Goal: Communication & Community: Share content

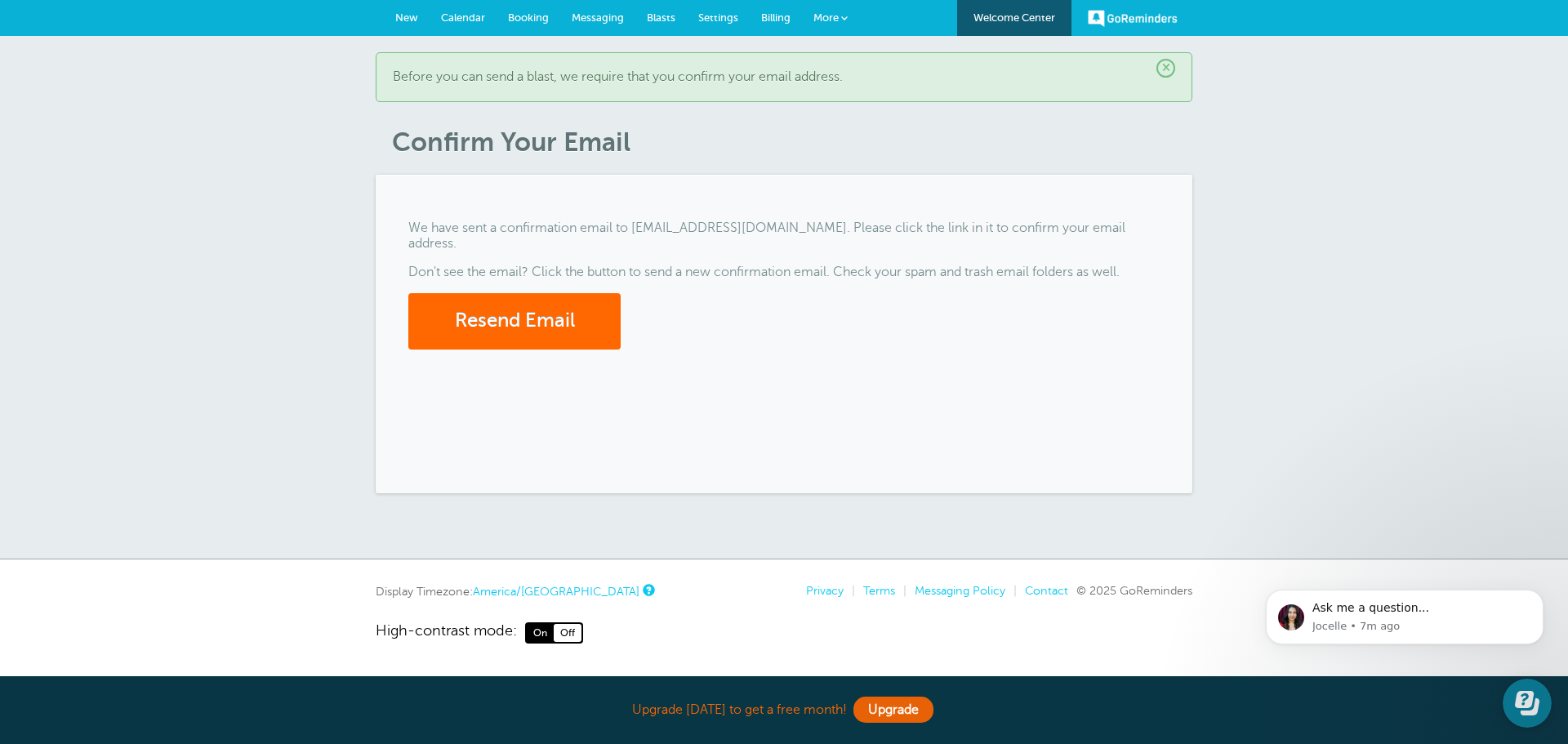
click at [597, 17] on span "Messaging" at bounding box center [597, 17] width 52 height 12
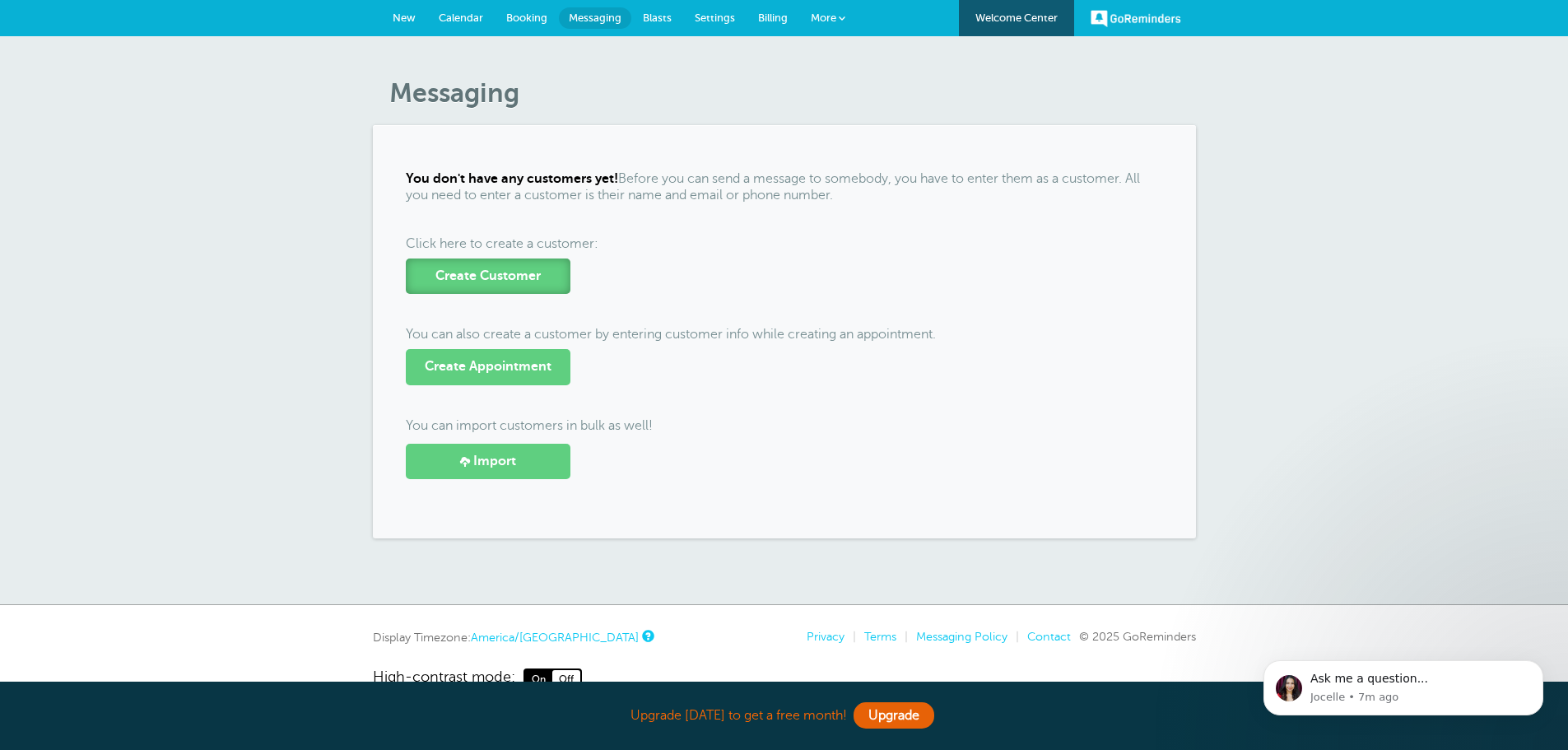
click at [503, 273] on span "Create Customer" at bounding box center [488, 276] width 106 height 16
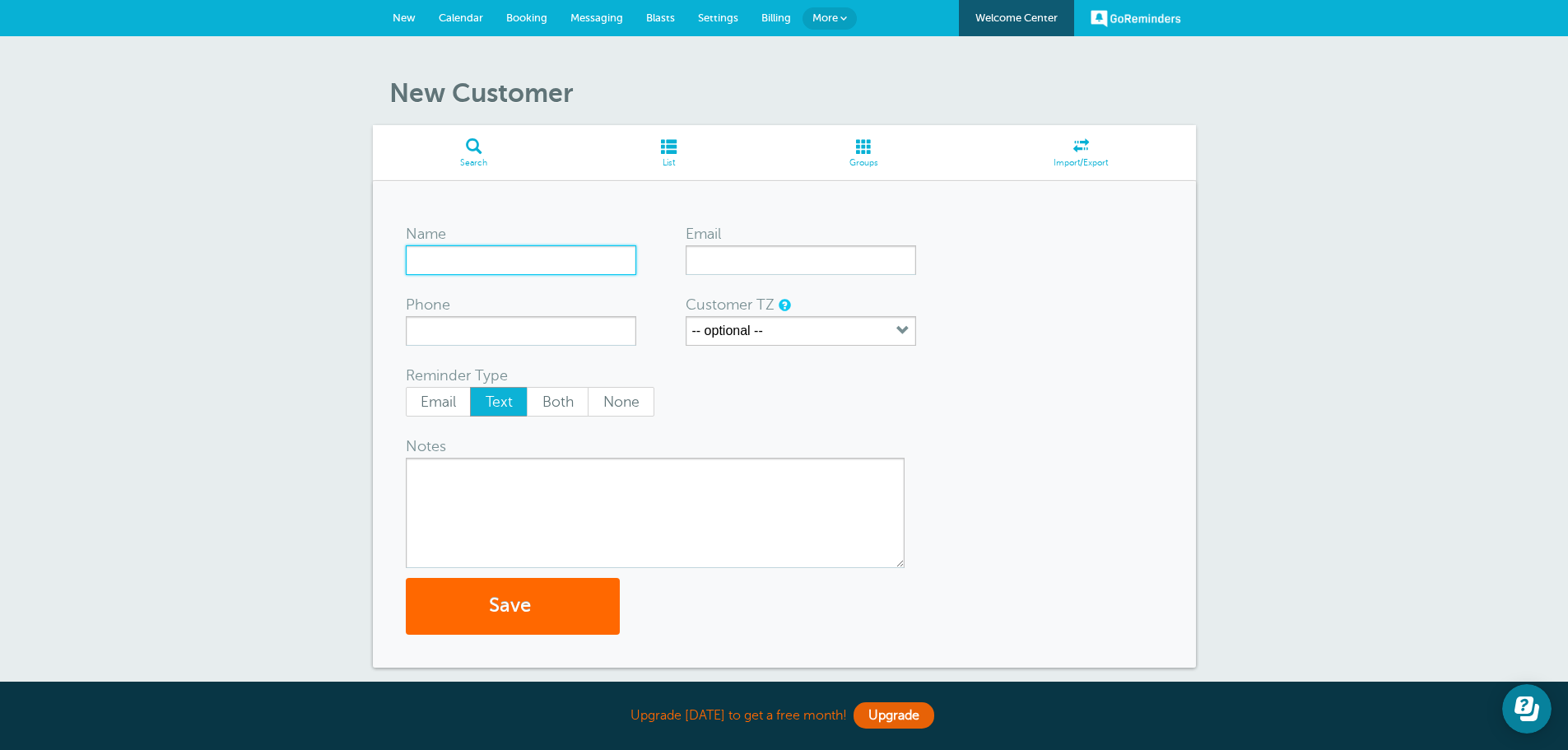
click at [506, 265] on input "Name" at bounding box center [521, 260] width 231 height 29
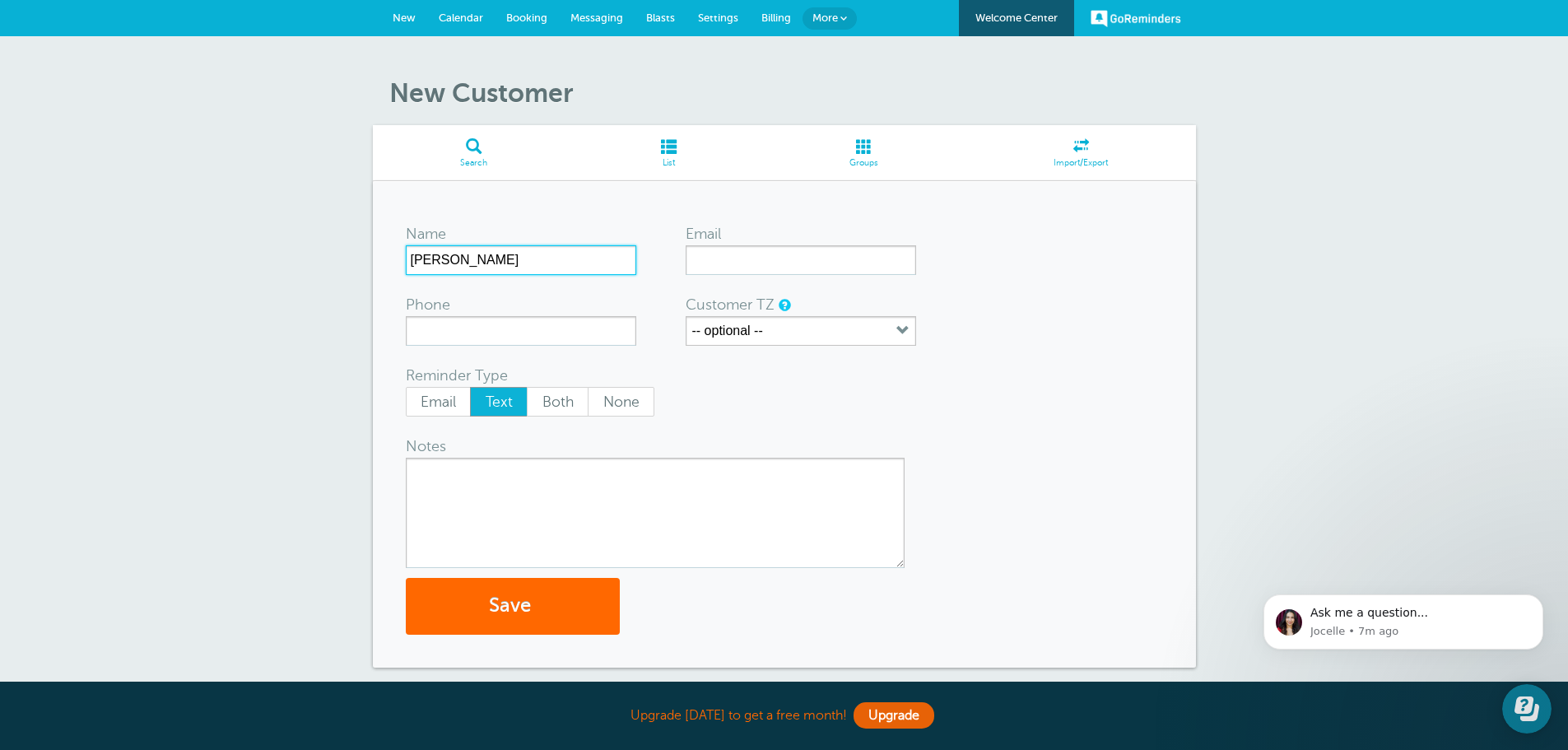
type input "Celest"
type input "admin@raultorrescpa.com"
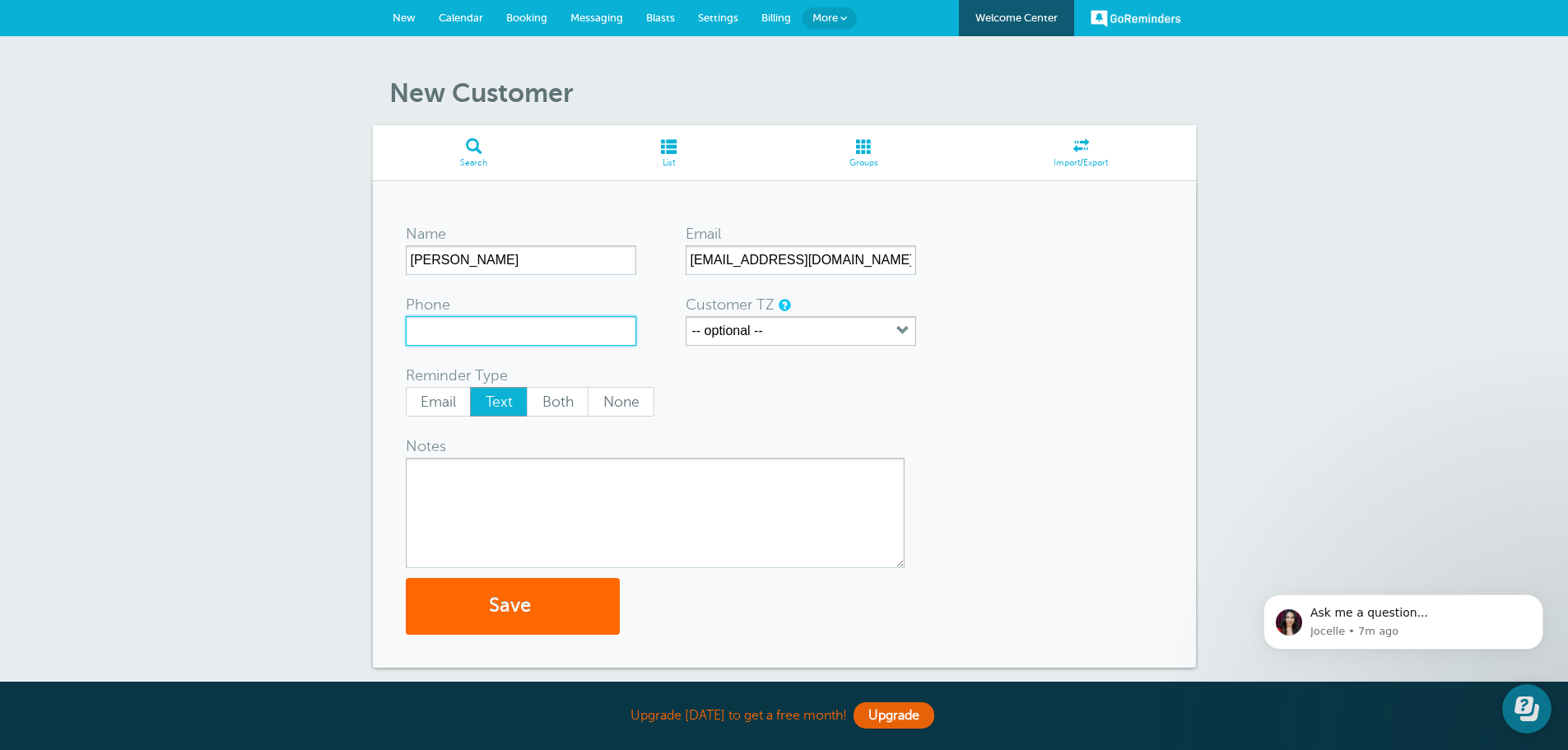
drag, startPoint x: 521, startPoint y: 330, endPoint x: 533, endPoint y: 312, distance: 21.6
click at [525, 320] on input "Phone" at bounding box center [521, 331] width 231 height 29
type input "3613431169"
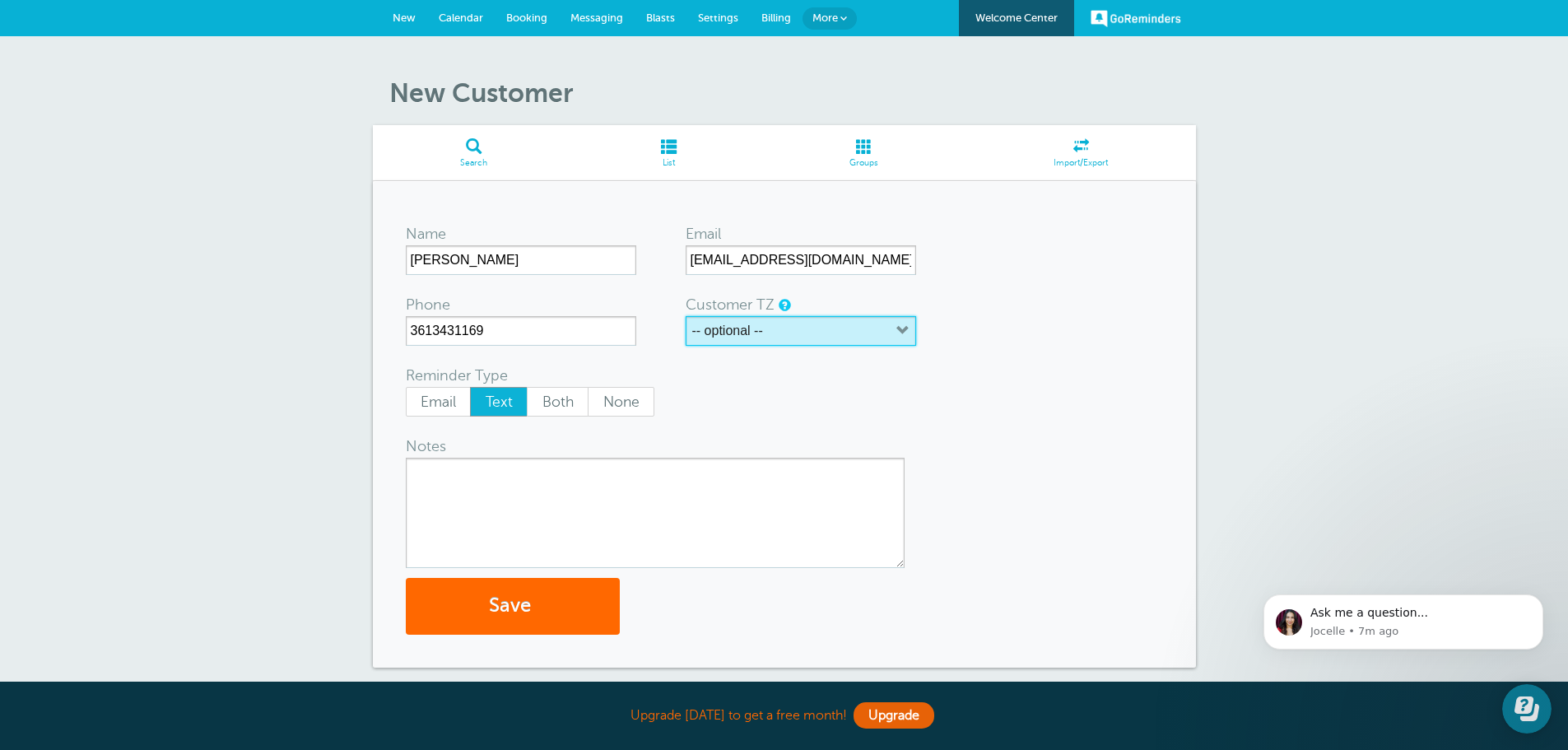
click at [824, 337] on button "-- optional --" at bounding box center [801, 331] width 231 height 29
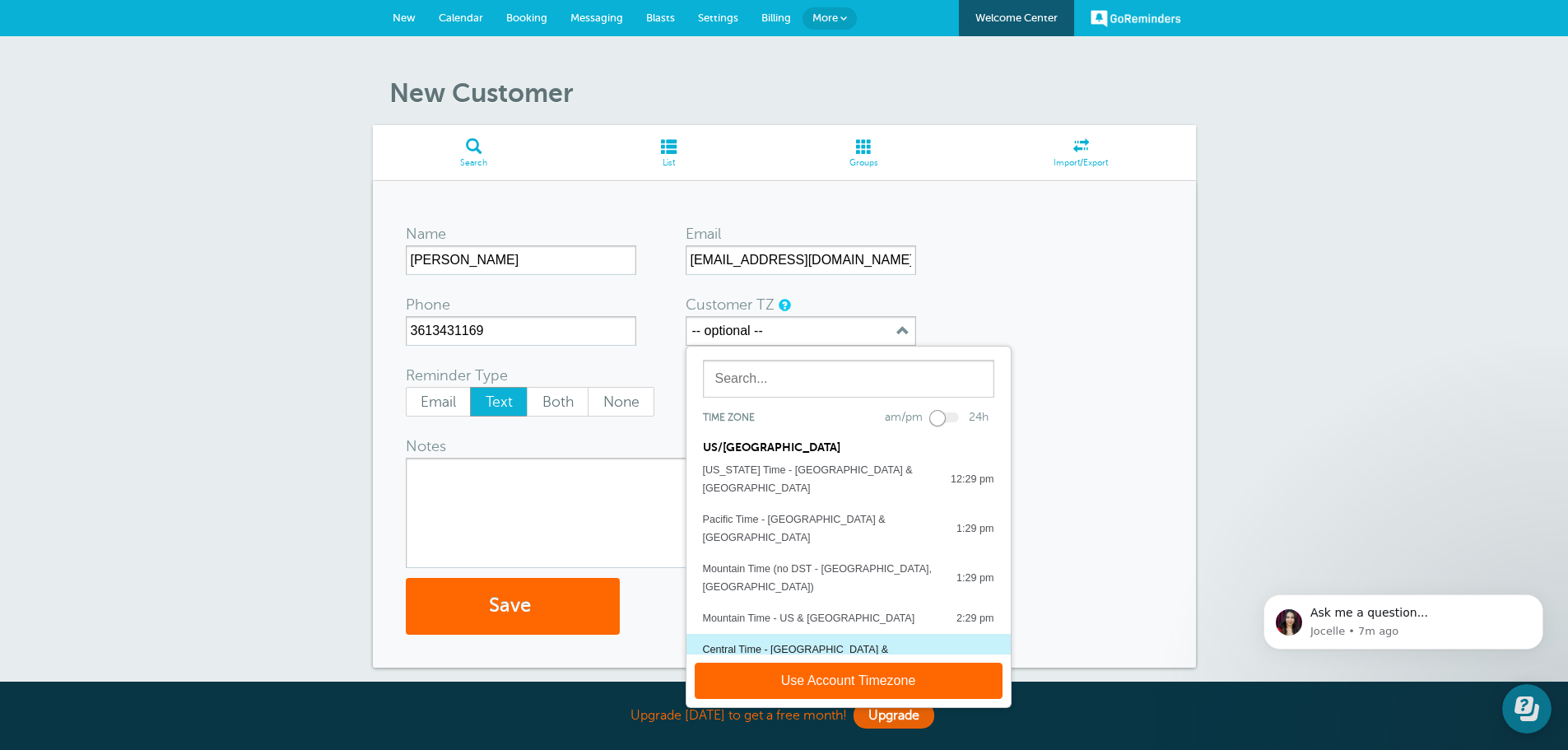
click at [836, 634] on button "Central Time - US & Canada 3:29 pm" at bounding box center [849, 659] width 325 height 49
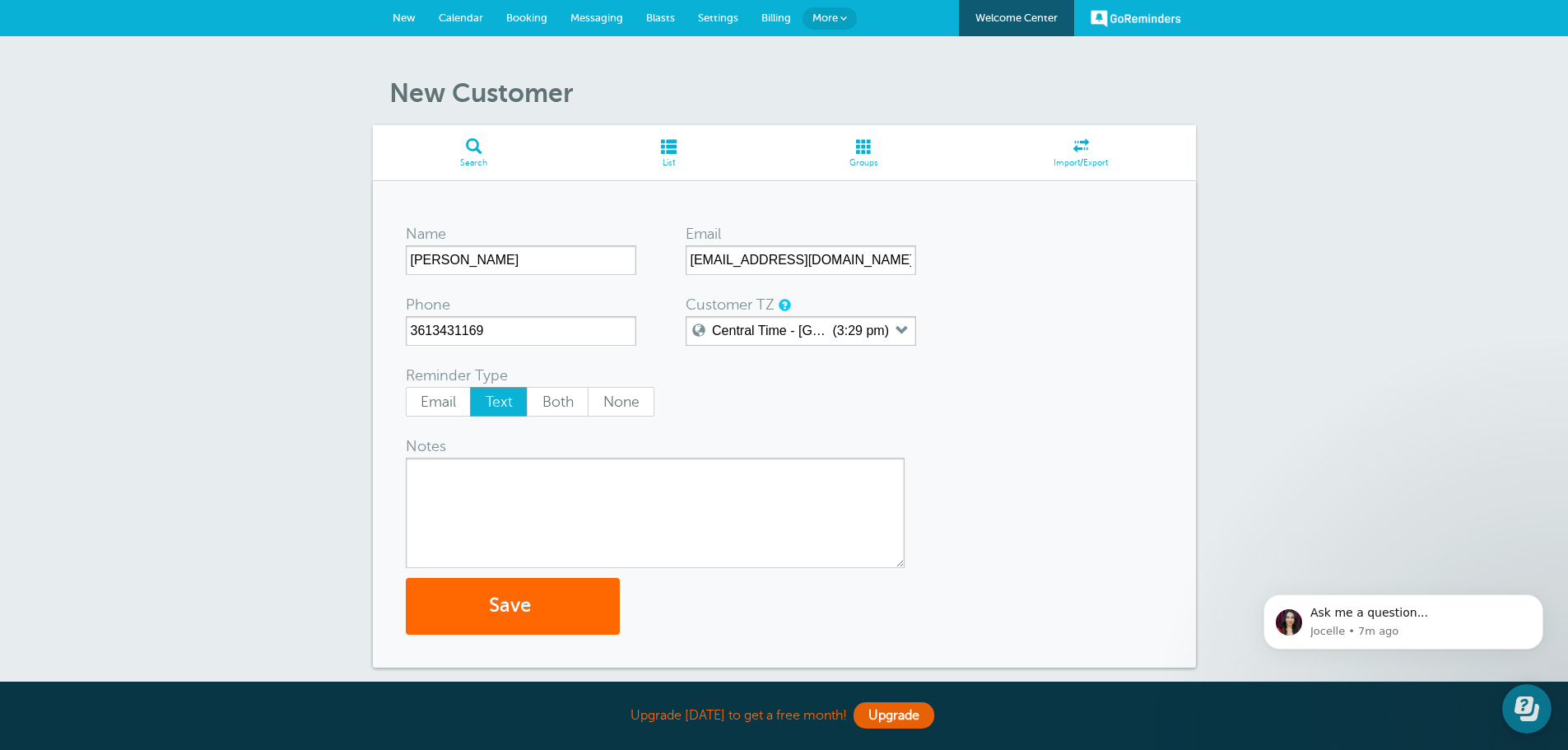
click at [470, 479] on textarea "Notes" at bounding box center [655, 513] width 499 height 111
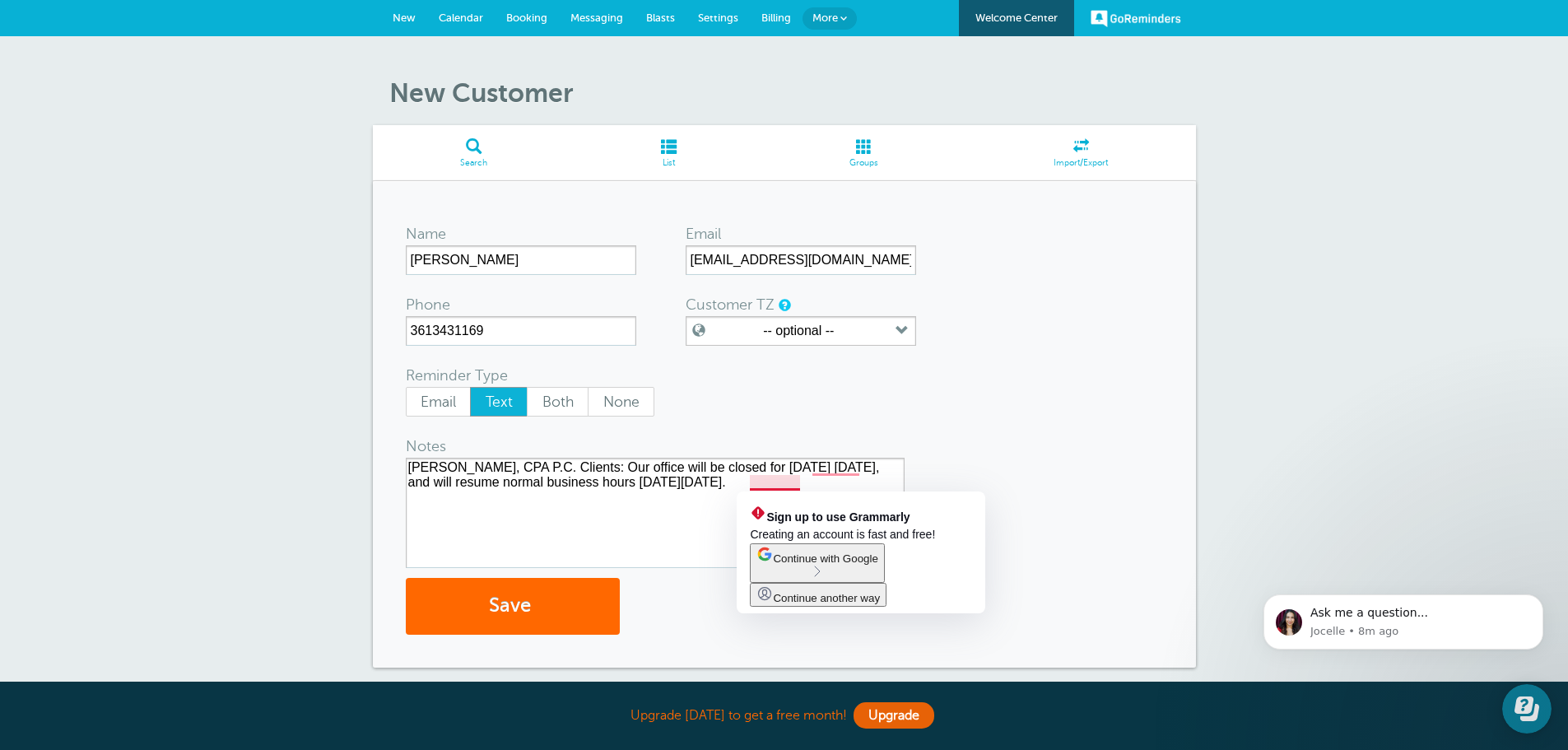
click at [801, 487] on textarea "Raul Torres, CPA P.C. Clients: Our office will be closed for Labor Day Monday S…" at bounding box center [655, 513] width 499 height 111
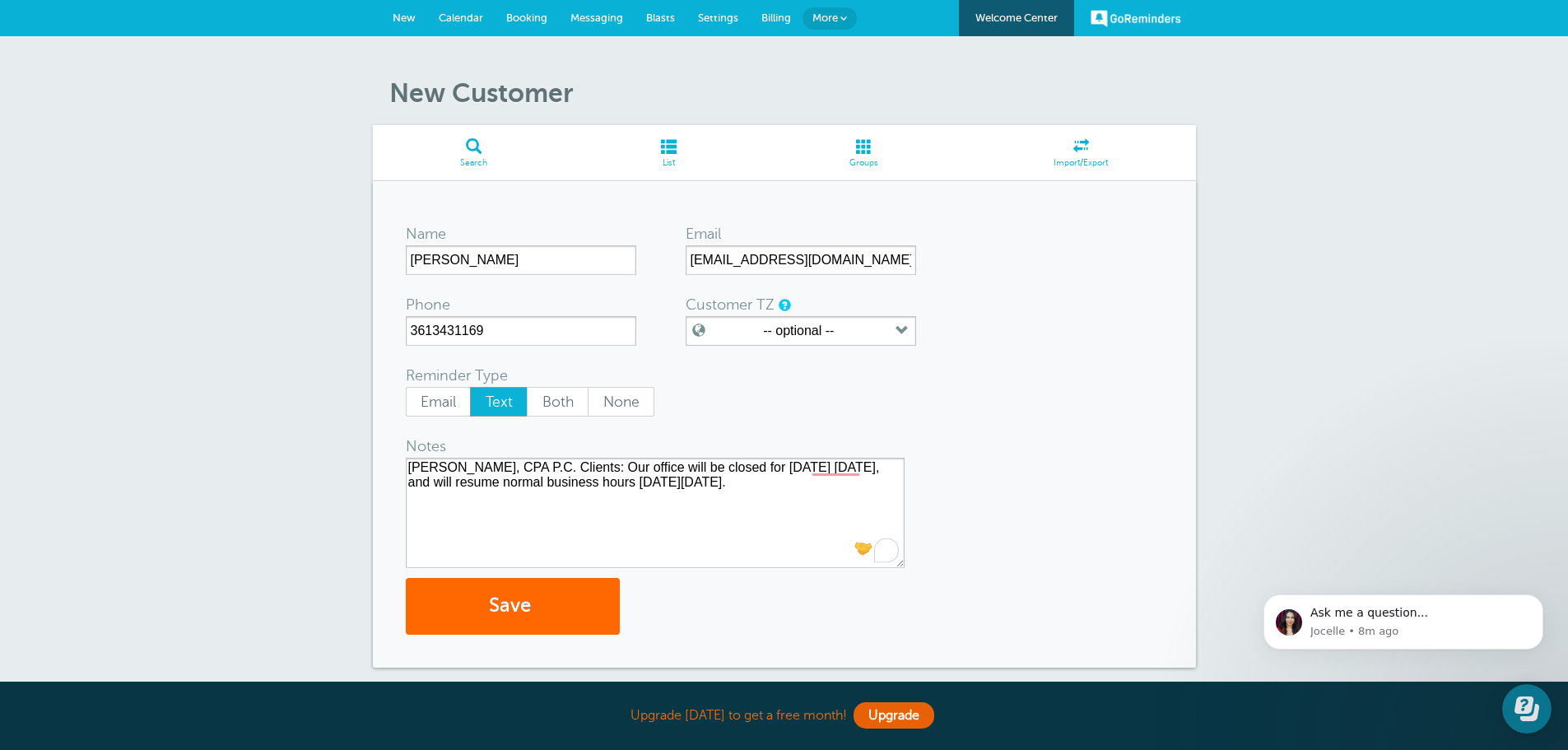
click at [899, 485] on textarea "Raul Torres, CPA P.C. Clients: Our office will be closed for Labor Day Monday S…" at bounding box center [655, 513] width 499 height 111
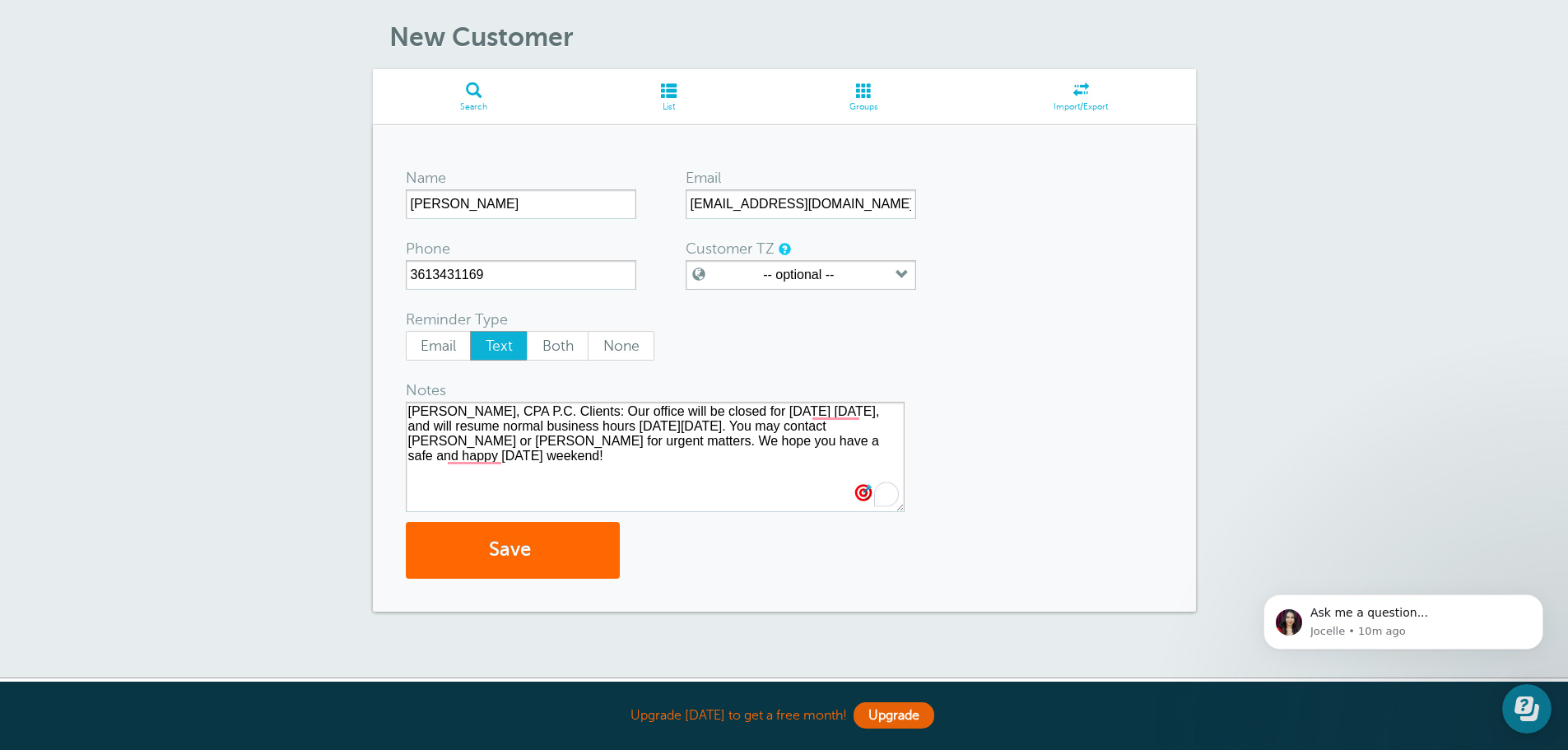
scroll to position [164, 0]
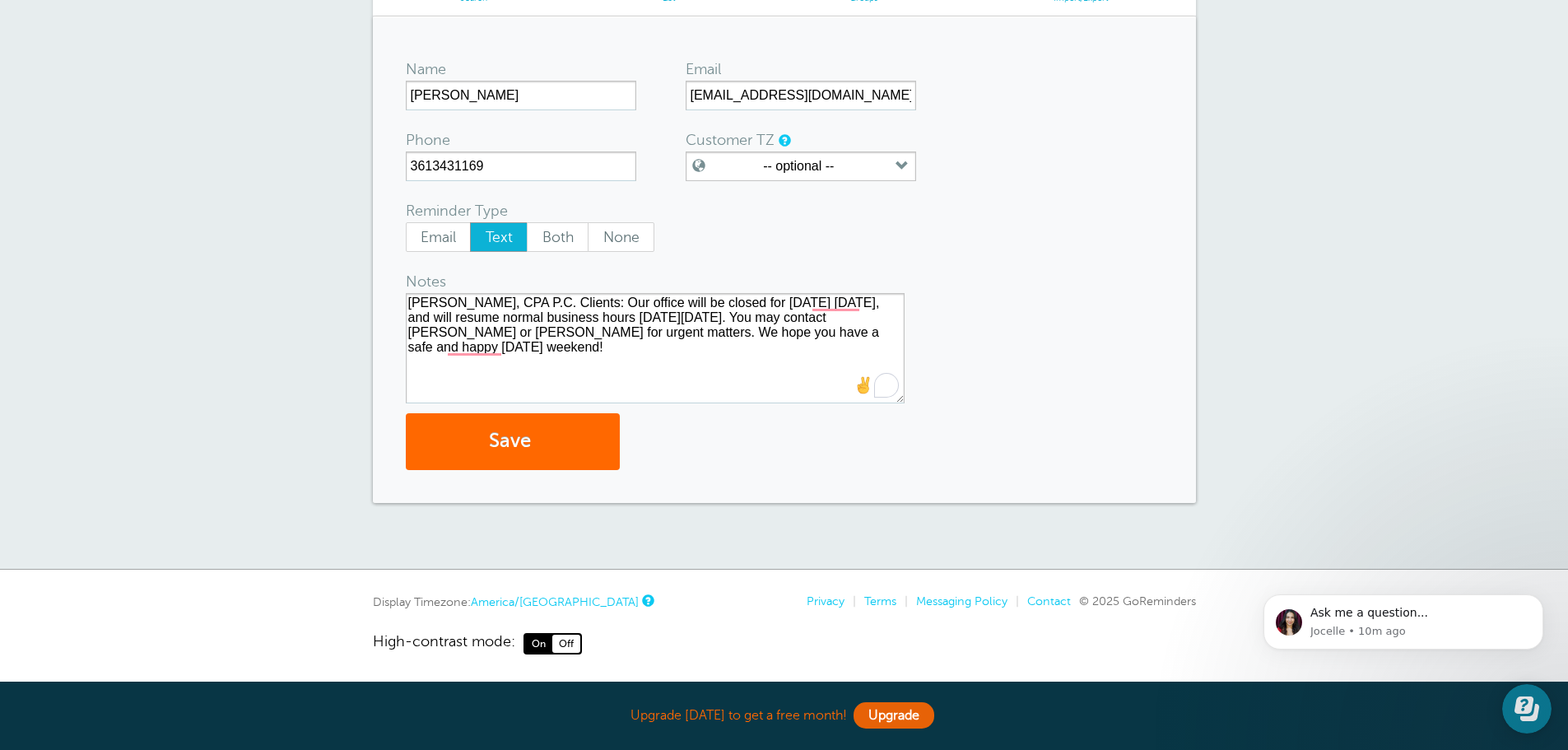
drag, startPoint x: 594, startPoint y: 349, endPoint x: 405, endPoint y: 305, distance: 194.1
click at [406, 305] on textarea "Raul Torres, CPA P.C. Clients: Our office will be closed for Labor Day Monday S…" at bounding box center [655, 348] width 499 height 111
type textarea "Raul Torres, CPA P.C. Clients: Our office will be closed for Labor Day Monday S…"
click at [516, 455] on button "Save" at bounding box center [512, 442] width 214 height 57
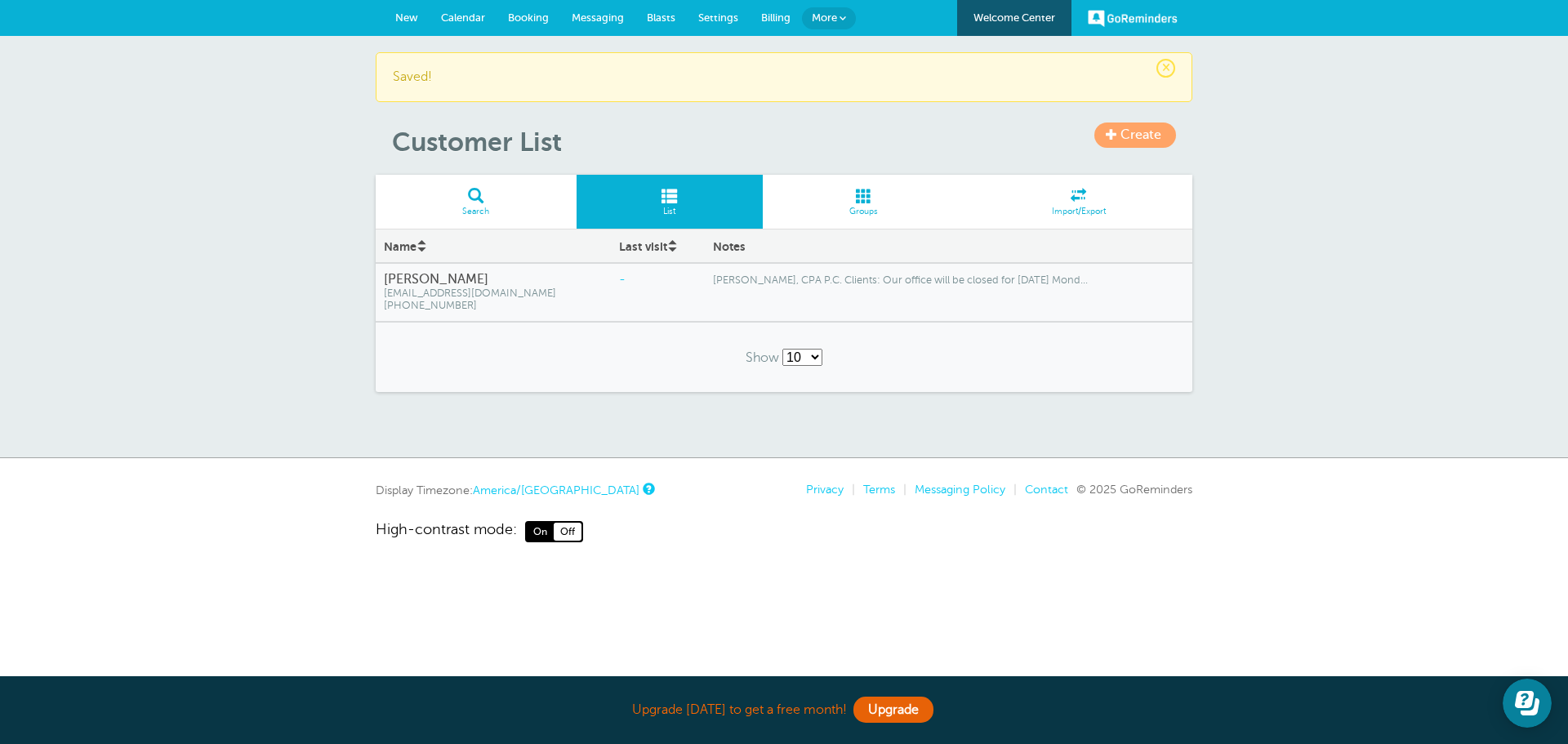
click at [1116, 134] on span at bounding box center [1111, 134] width 12 height 12
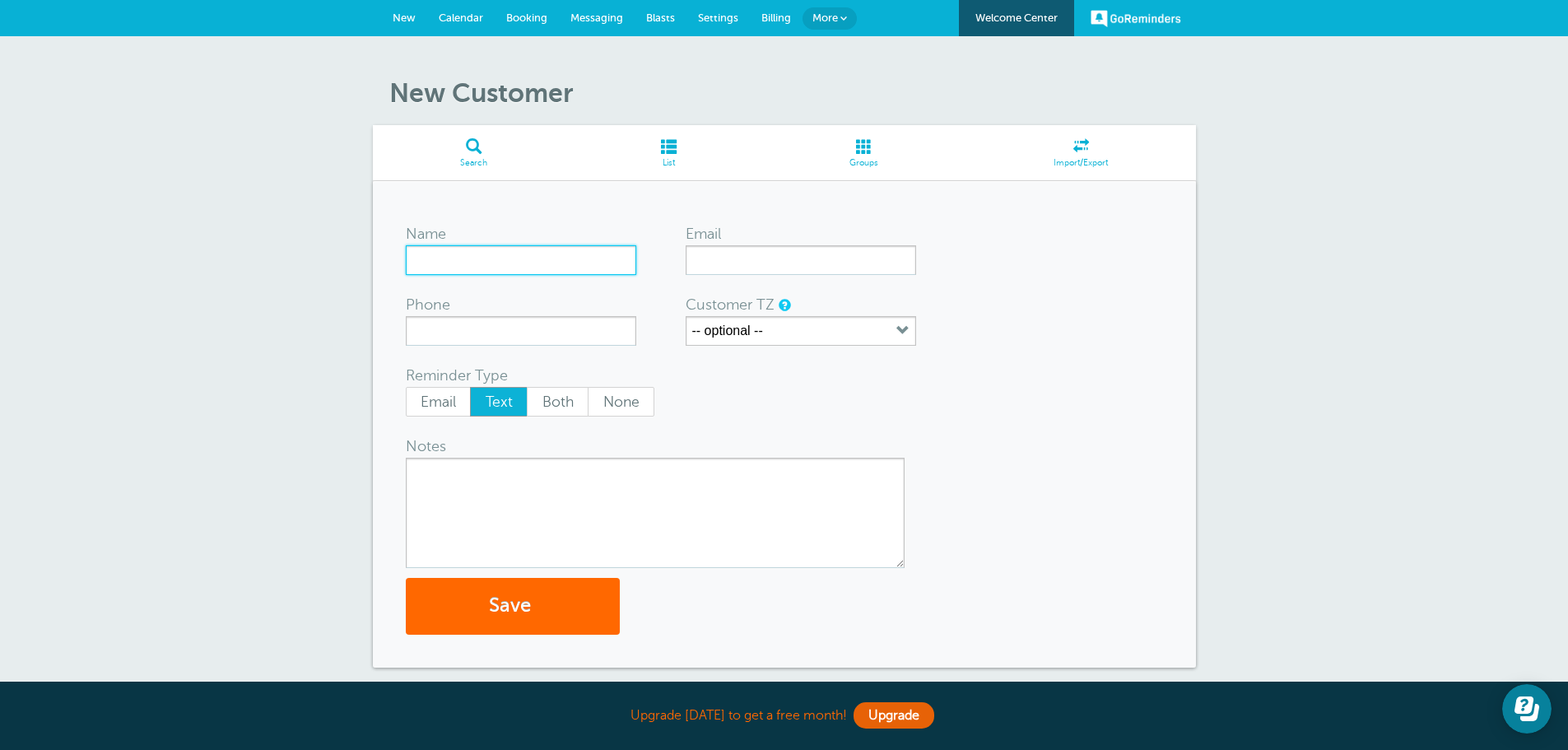
drag, startPoint x: 568, startPoint y: 250, endPoint x: 577, endPoint y: 218, distance: 33.2
click at [573, 244] on div "Name" at bounding box center [521, 248] width 231 height 53
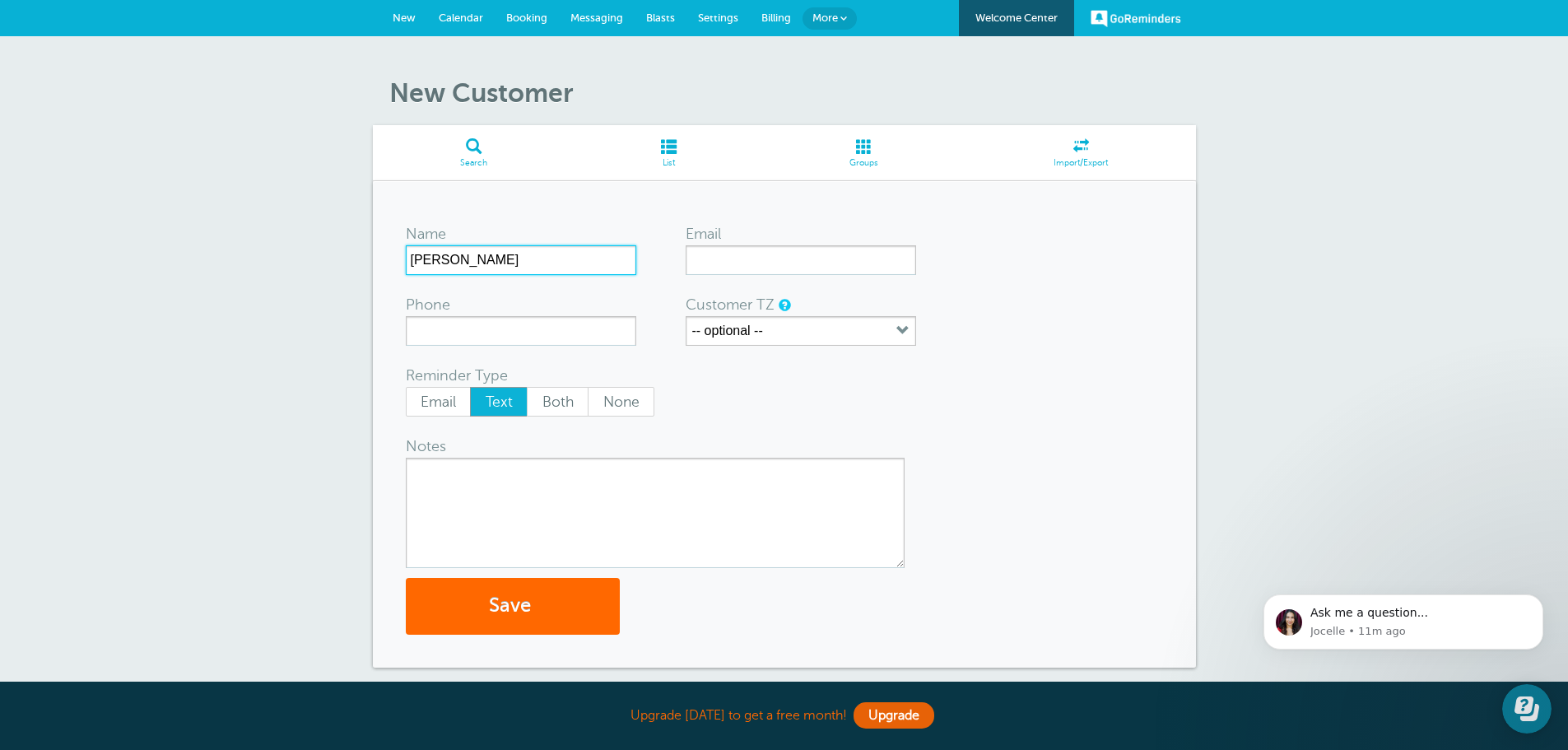
type input "[PERSON_NAME]"
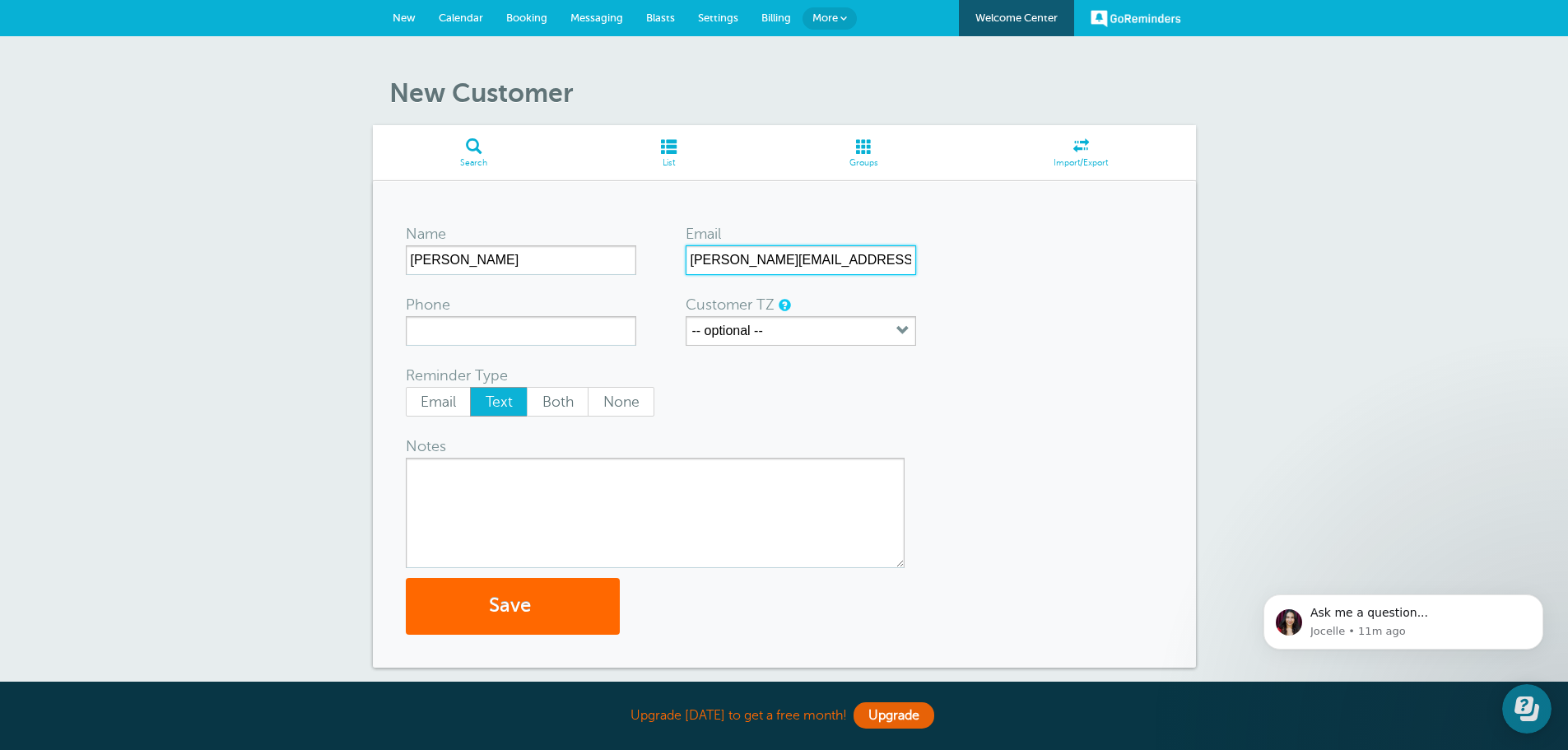
type input "[PERSON_NAME][EMAIL_ADDRESS][DOMAIN_NAME]"
click at [406, 578] on button "Save" at bounding box center [512, 607] width 214 height 57
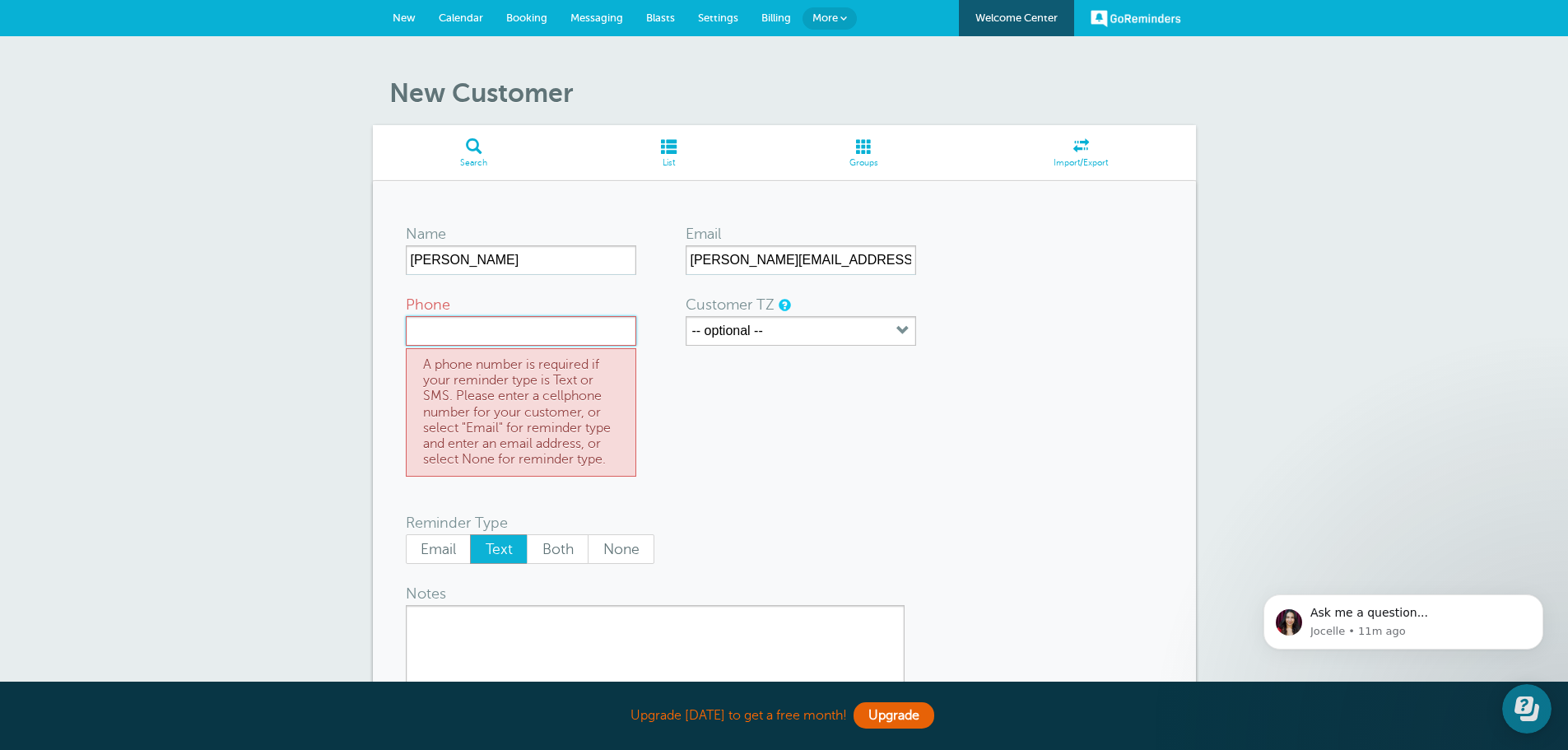
click at [428, 331] on input "Phone" at bounding box center [521, 331] width 231 height 29
type input "3615498957"
click at [808, 328] on button "-- optional --" at bounding box center [801, 331] width 231 height 29
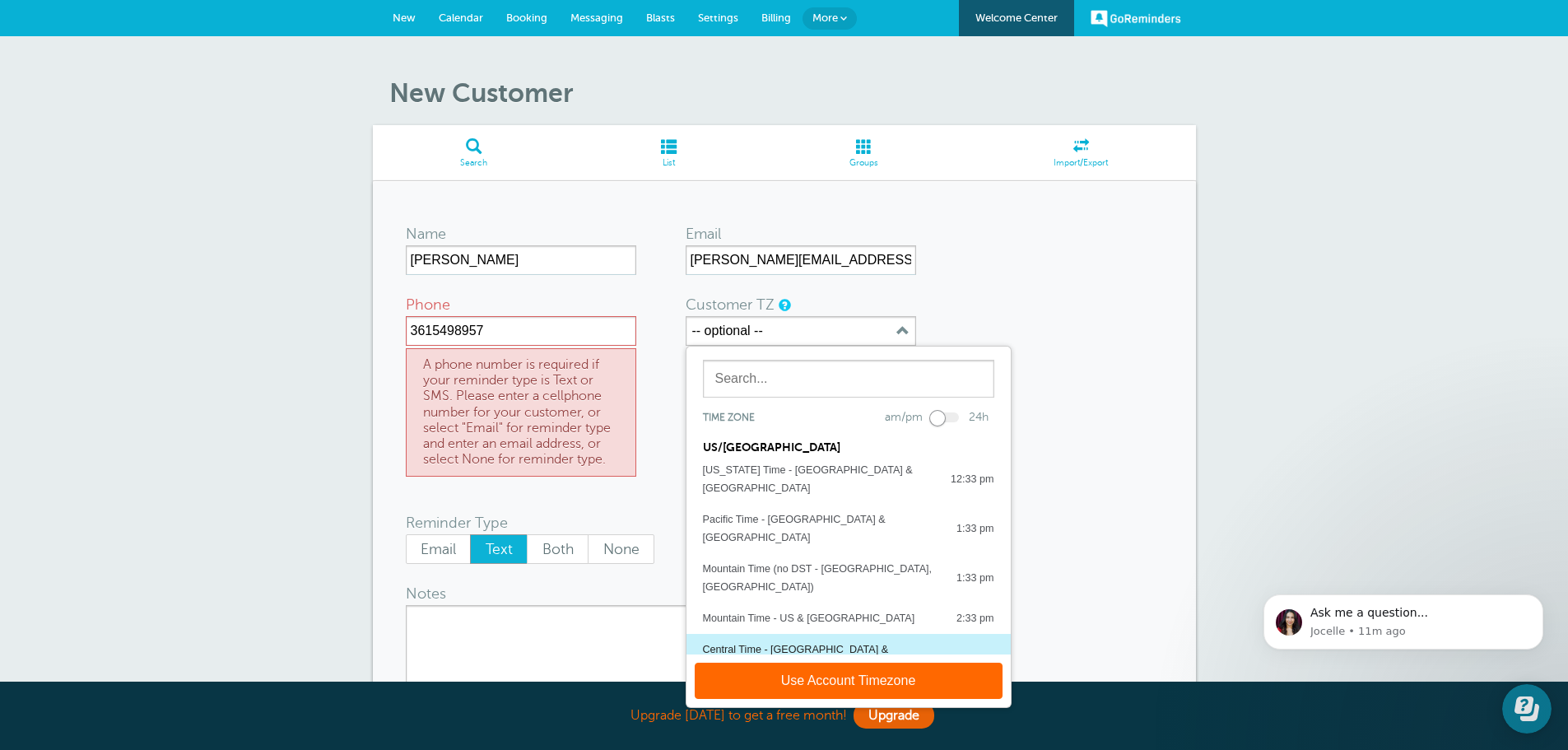
click at [813, 634] on button "Central Time - US & Canada 3:33 pm" at bounding box center [849, 659] width 325 height 49
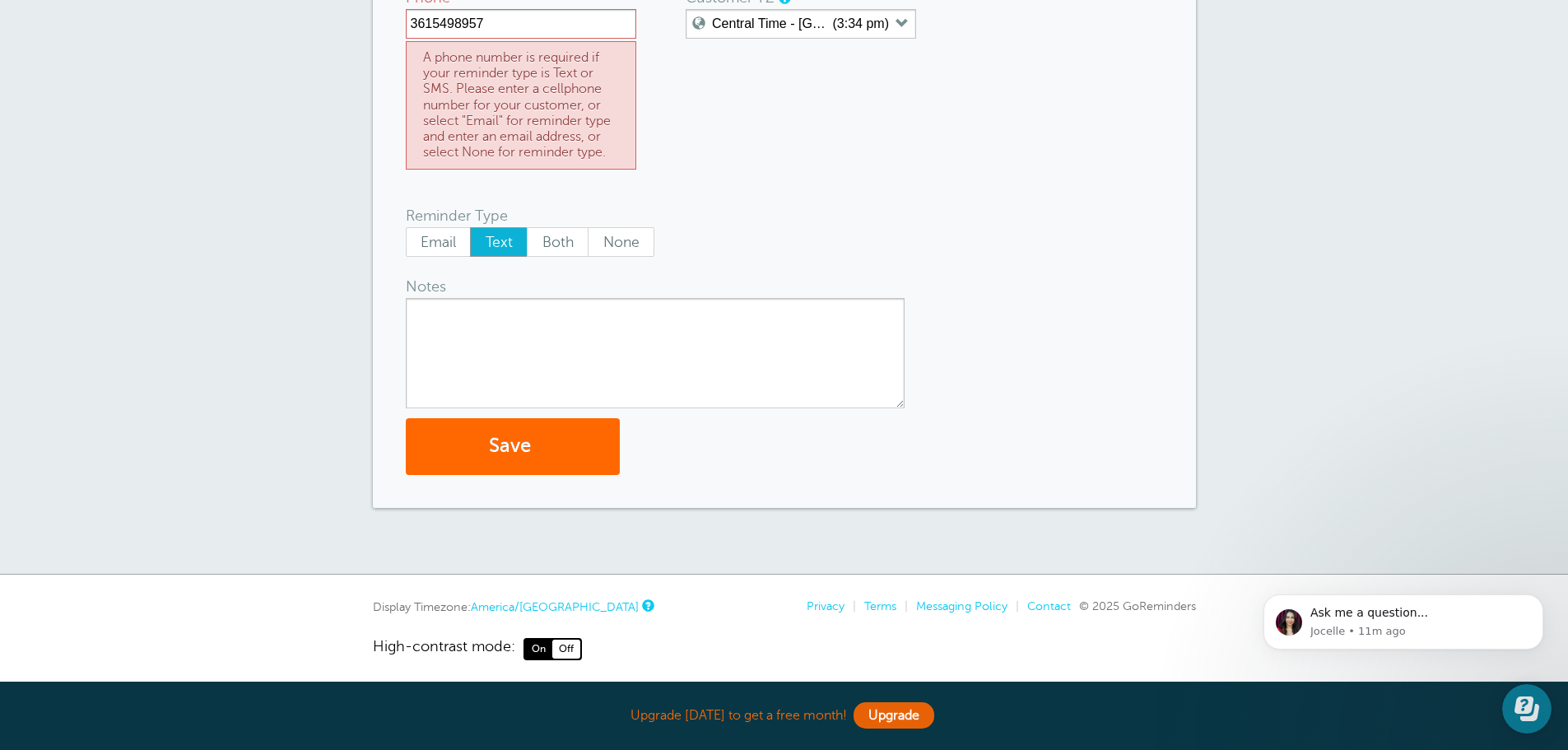
scroll to position [316, 0]
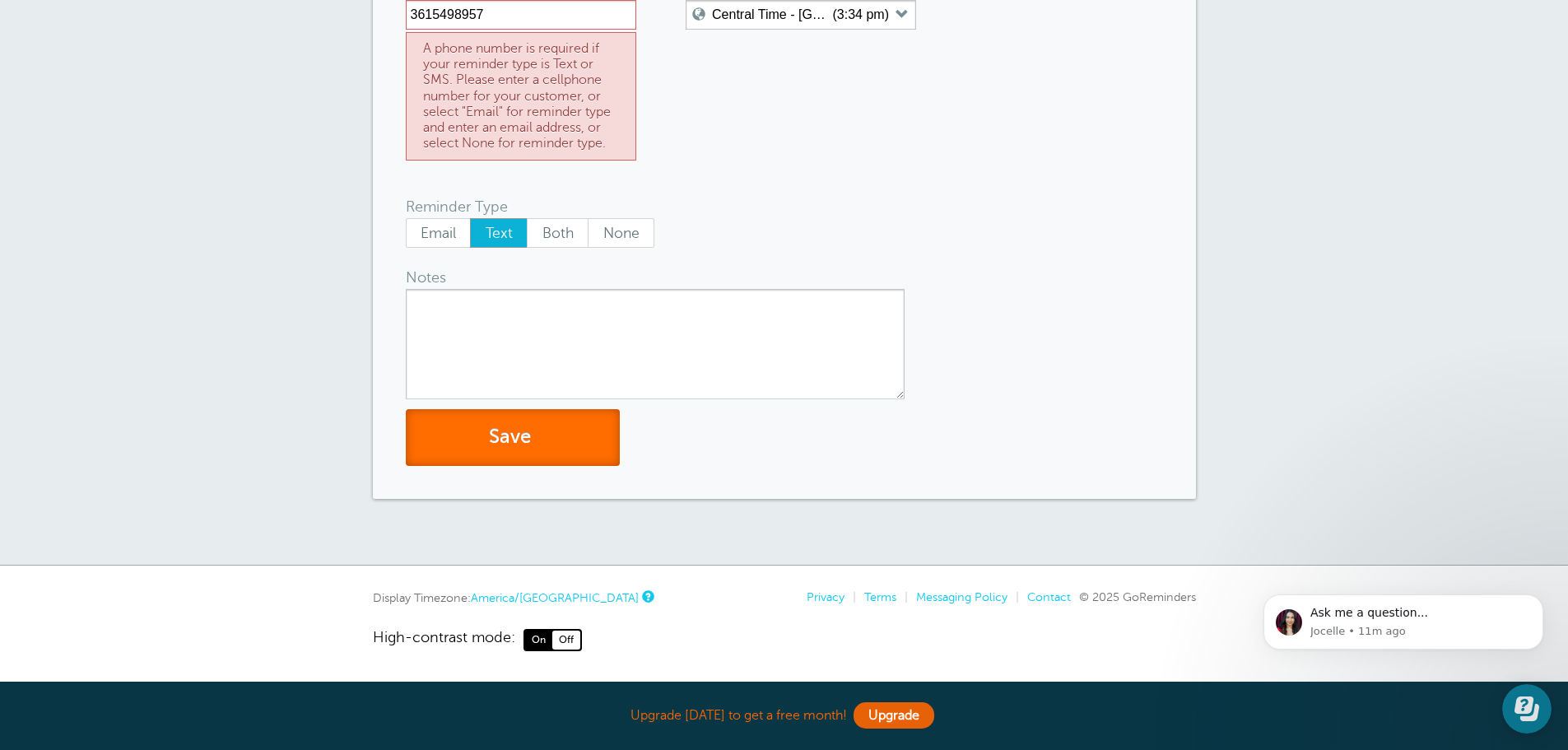
click at [547, 438] on button "Save" at bounding box center [512, 438] width 214 height 57
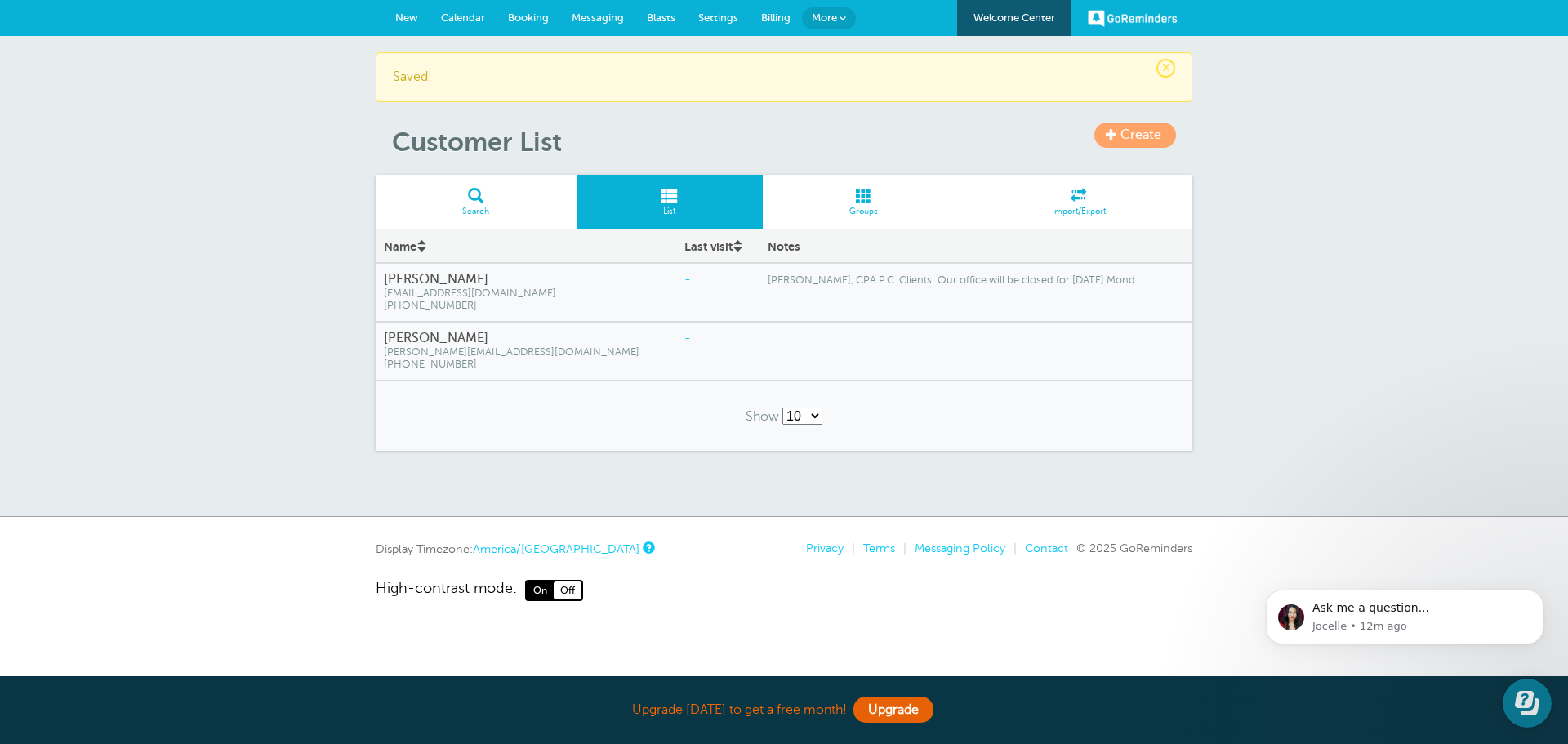
click at [581, 18] on span "Messaging" at bounding box center [597, 17] width 52 height 12
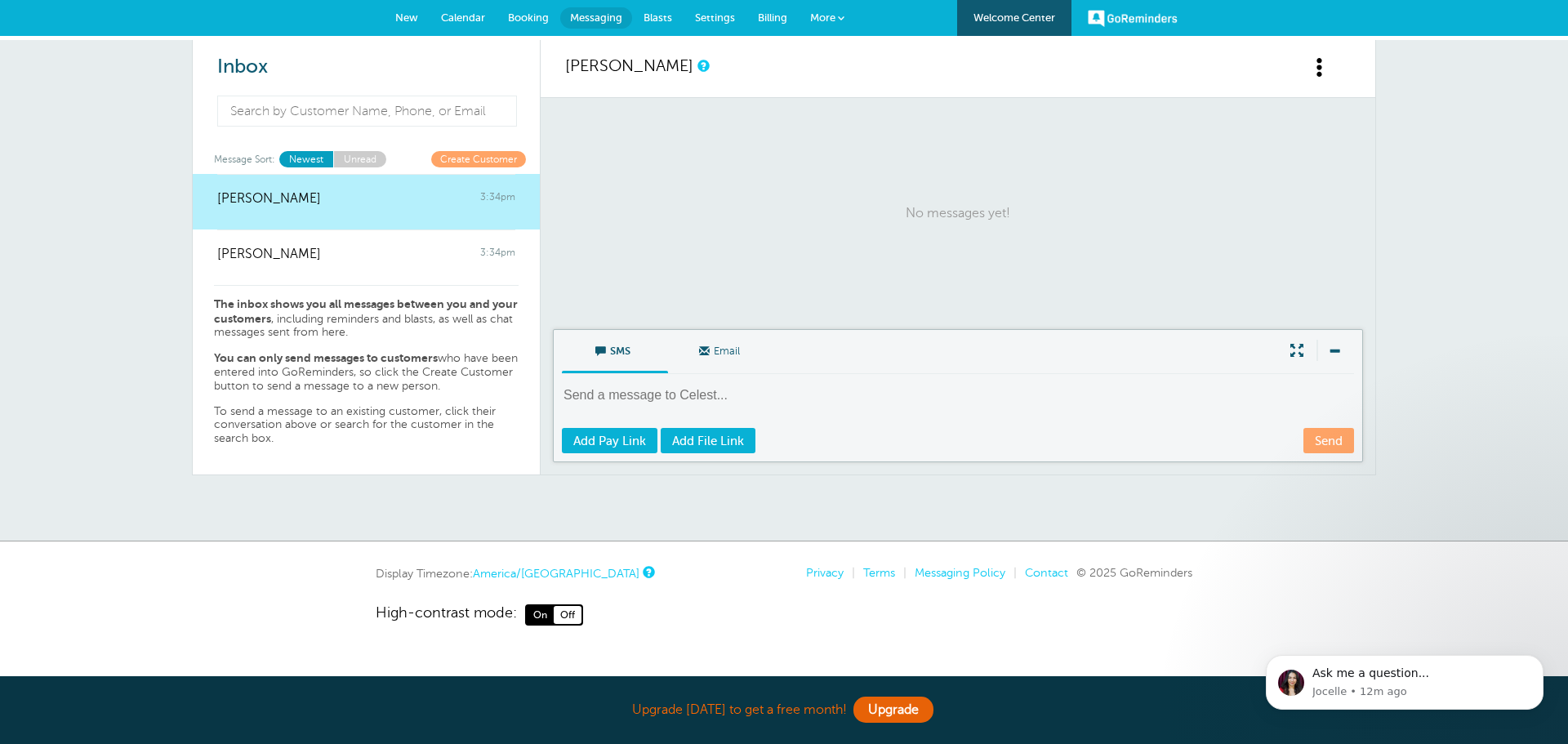
click at [609, 345] on span "SMS" at bounding box center [615, 350] width 82 height 39
click at [0, 0] on input "SMS" at bounding box center [0, 0] width 0 height 0
click at [1333, 353] on span at bounding box center [1333, 350] width 34 height 22
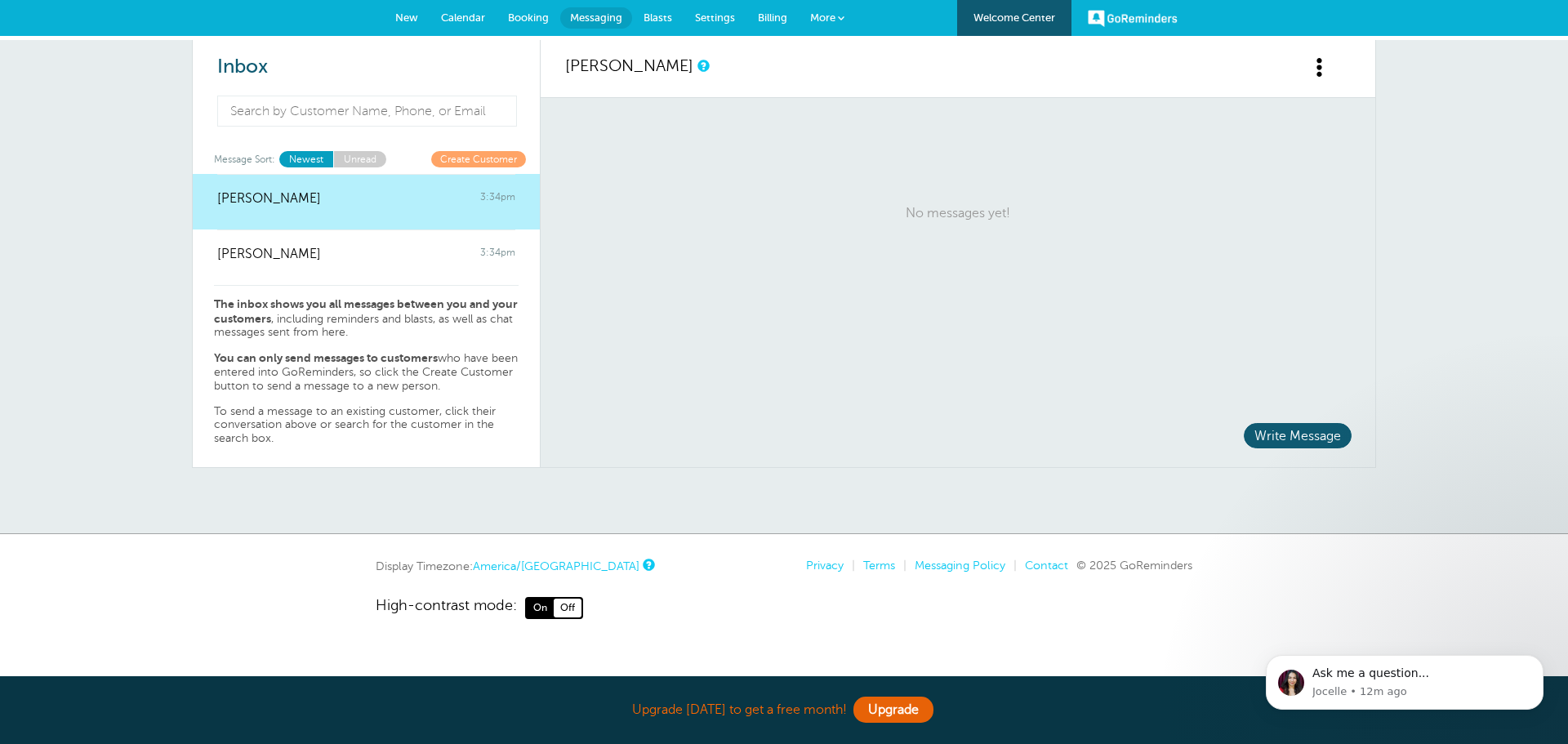
click at [1309, 435] on span "Write Message" at bounding box center [1298, 436] width 108 height 25
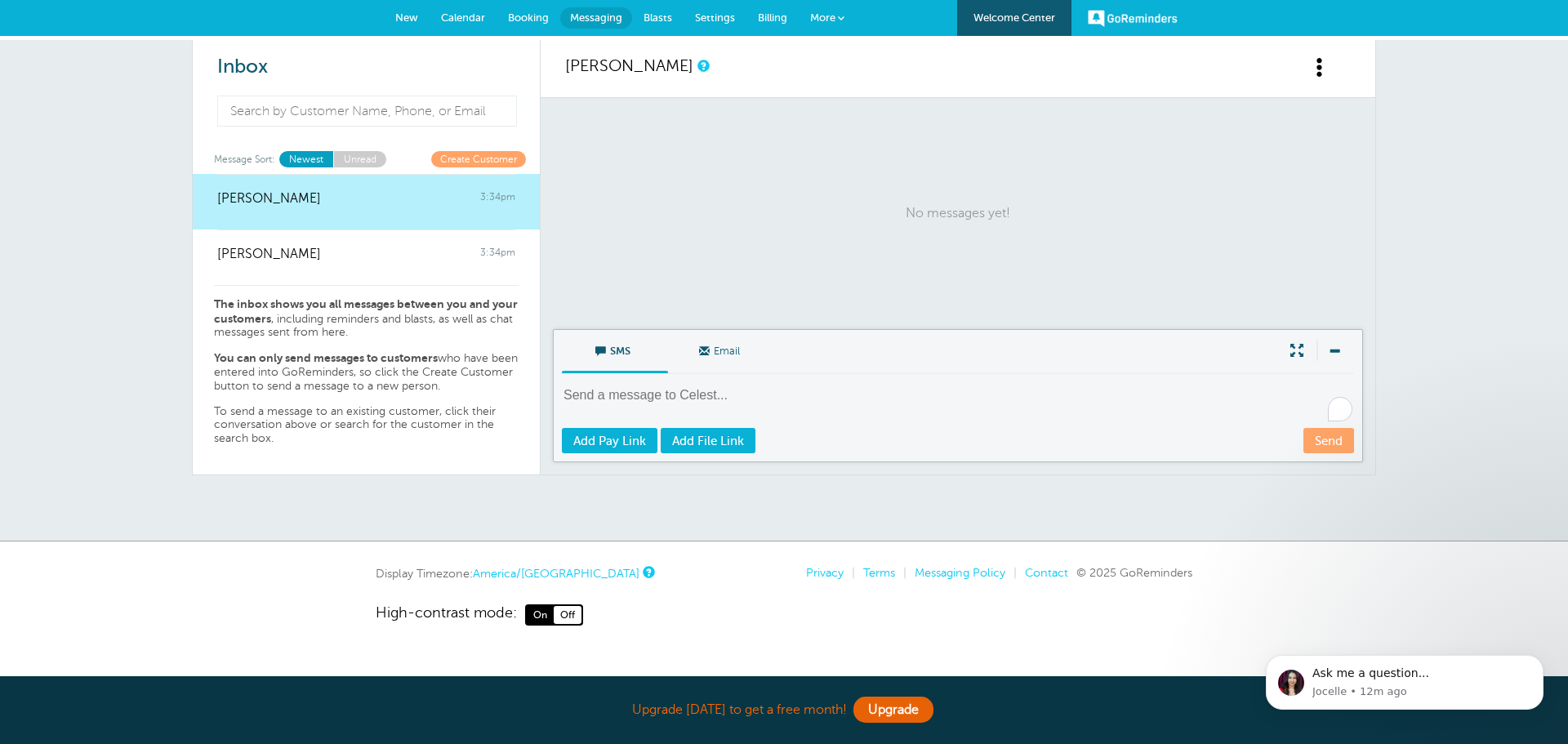
paste textarea "Raul Torres, CPA P.C. Clients: Our office will be closed for Labor Day Monday S…"
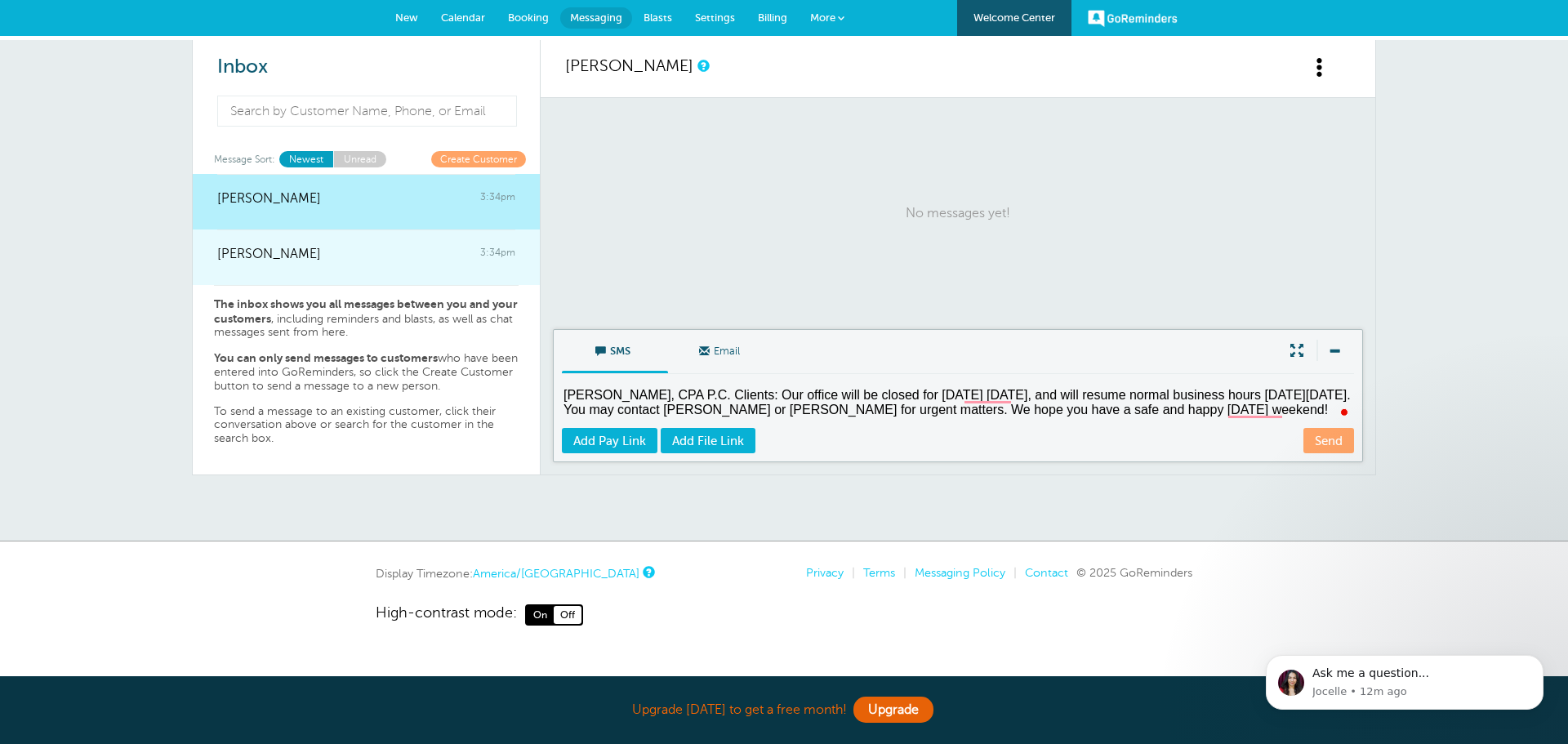
type textarea "Raul Torres, CPA P.C. Clients: Our office will be closed for Labor Day Monday S…"
click at [394, 265] on div at bounding box center [366, 265] width 298 height 7
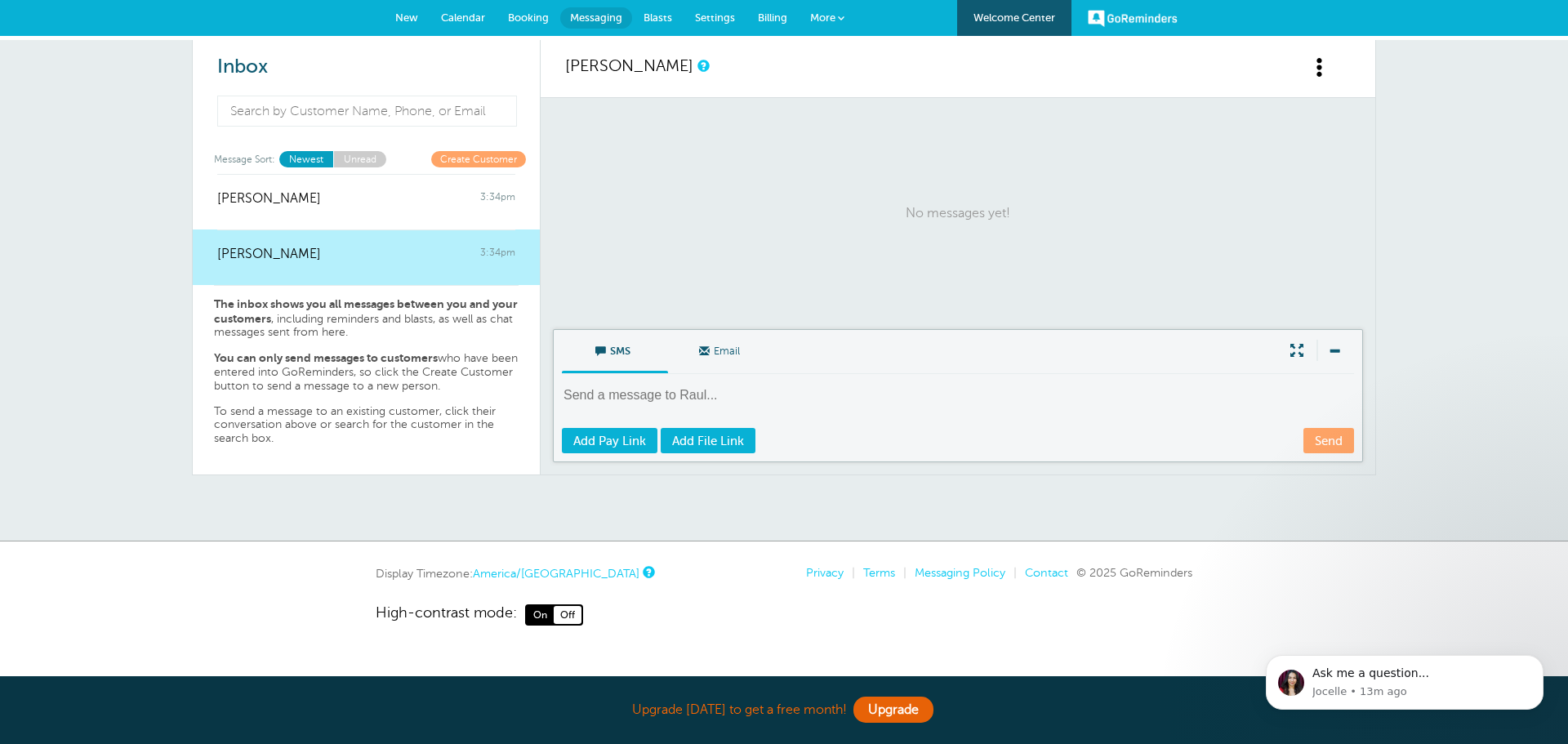
click at [680, 395] on textarea at bounding box center [959, 406] width 795 height 40
paste textarea "Raul Torres, CPA P.C. Clients: Our office will be closed for Labor Day Monday S…"
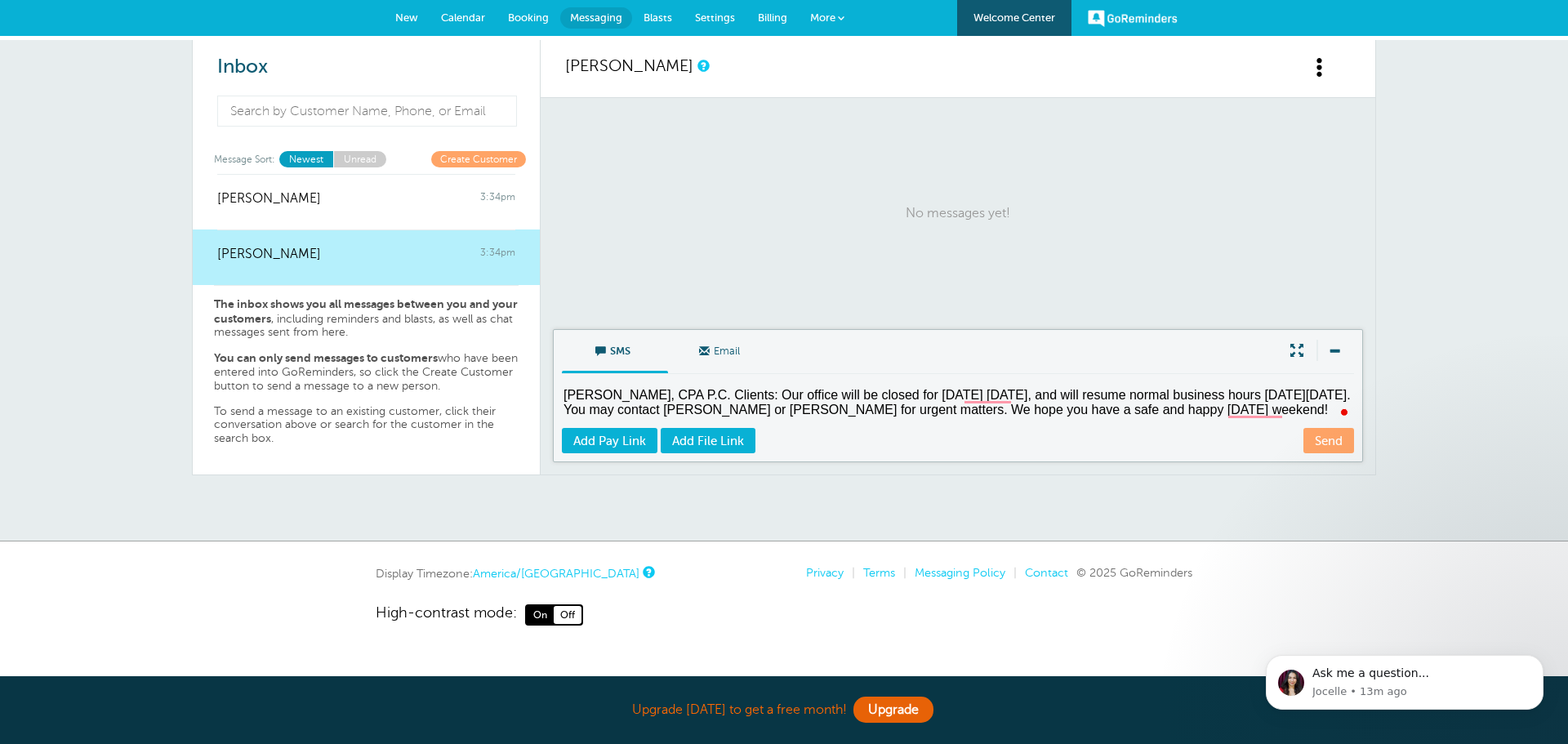
type textarea "Raul Torres, CPA P.C. Clients: Our office will be closed for Labor Day Monday S…"
click at [1325, 445] on link "Send" at bounding box center [1328, 440] width 51 height 25
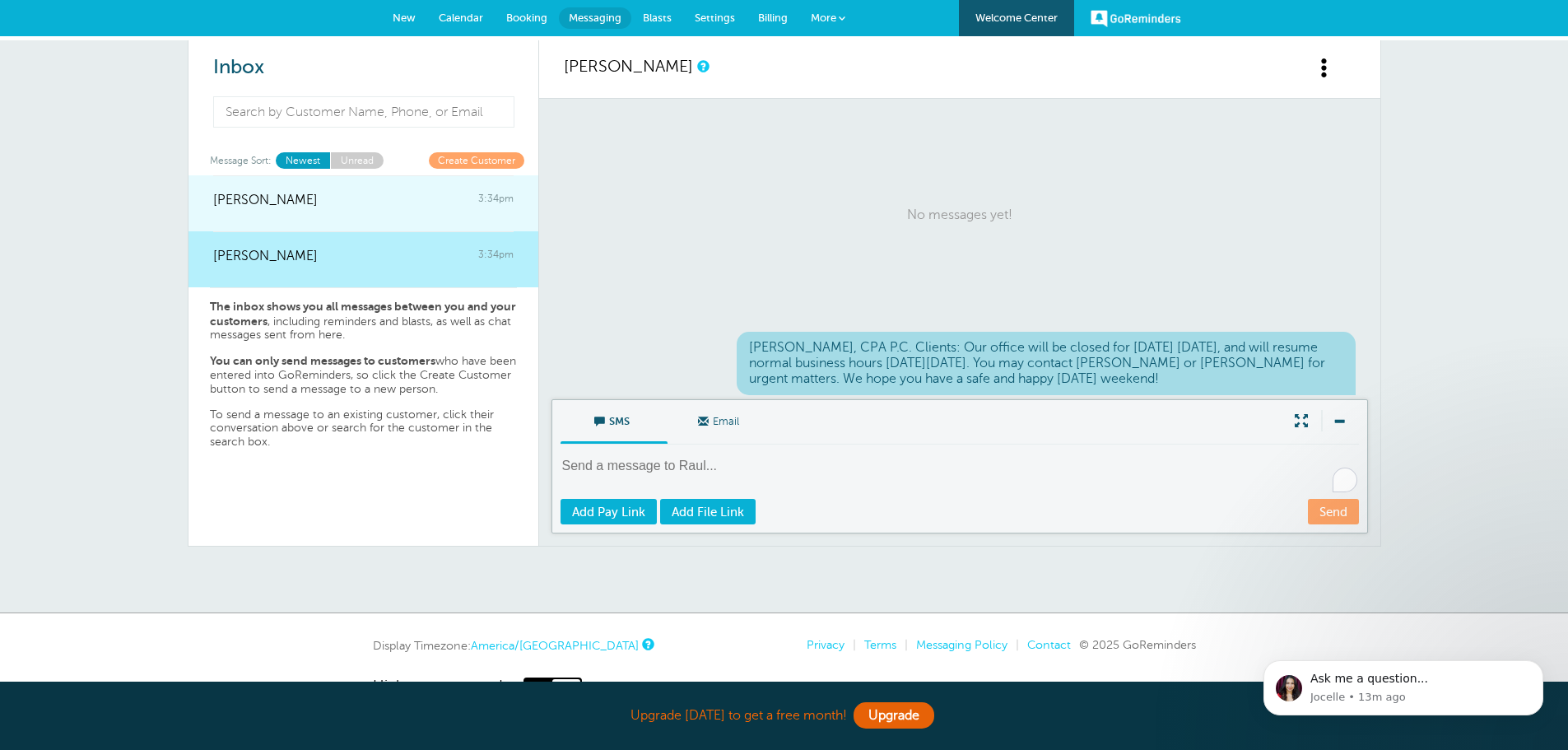
click at [293, 192] on div "Celest 3:34pm" at bounding box center [363, 191] width 300 height 33
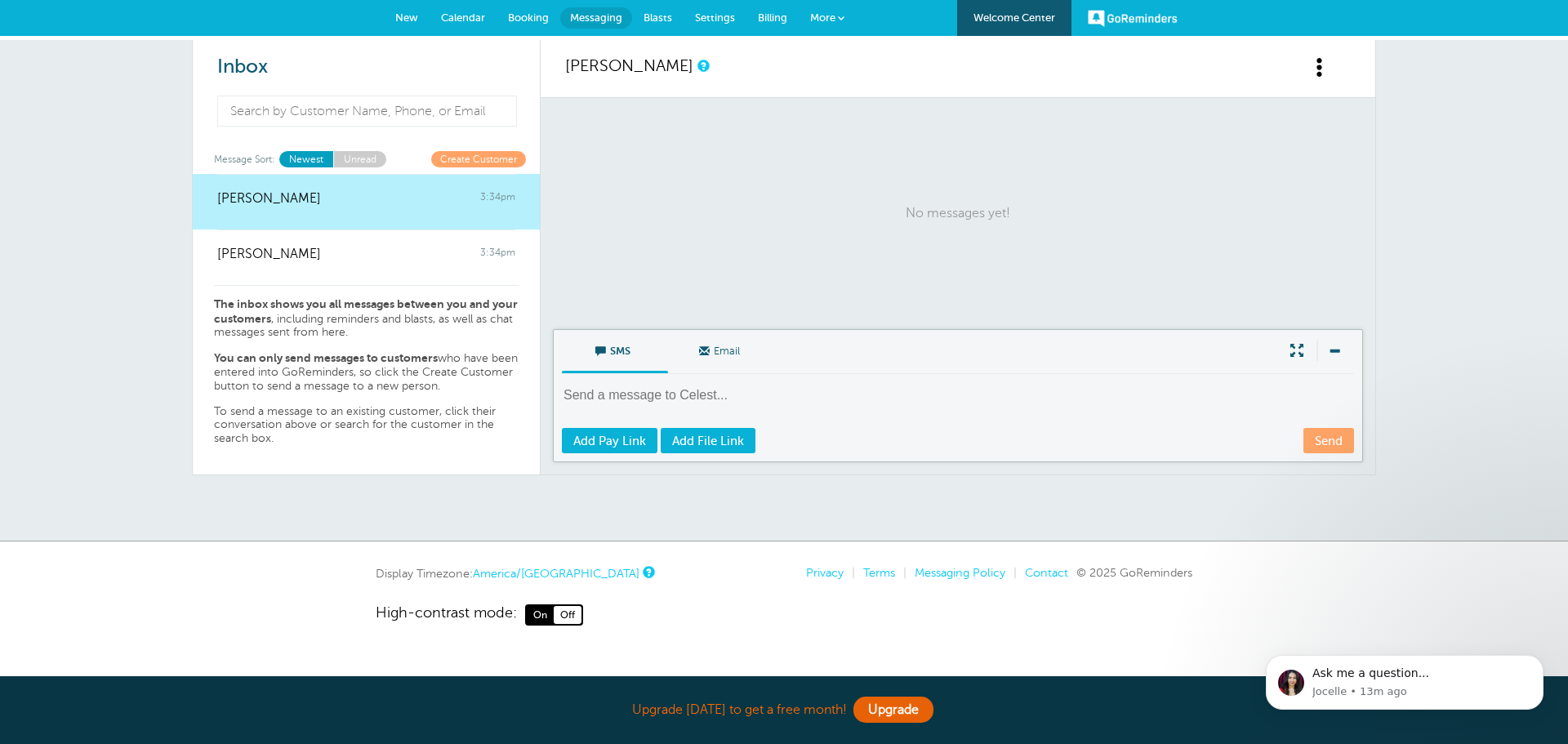
click at [623, 398] on textarea at bounding box center [959, 406] width 795 height 40
paste textarea "Raul Torres, CPA P.C. Clients: Our office will be closed for Labor Day Monday S…"
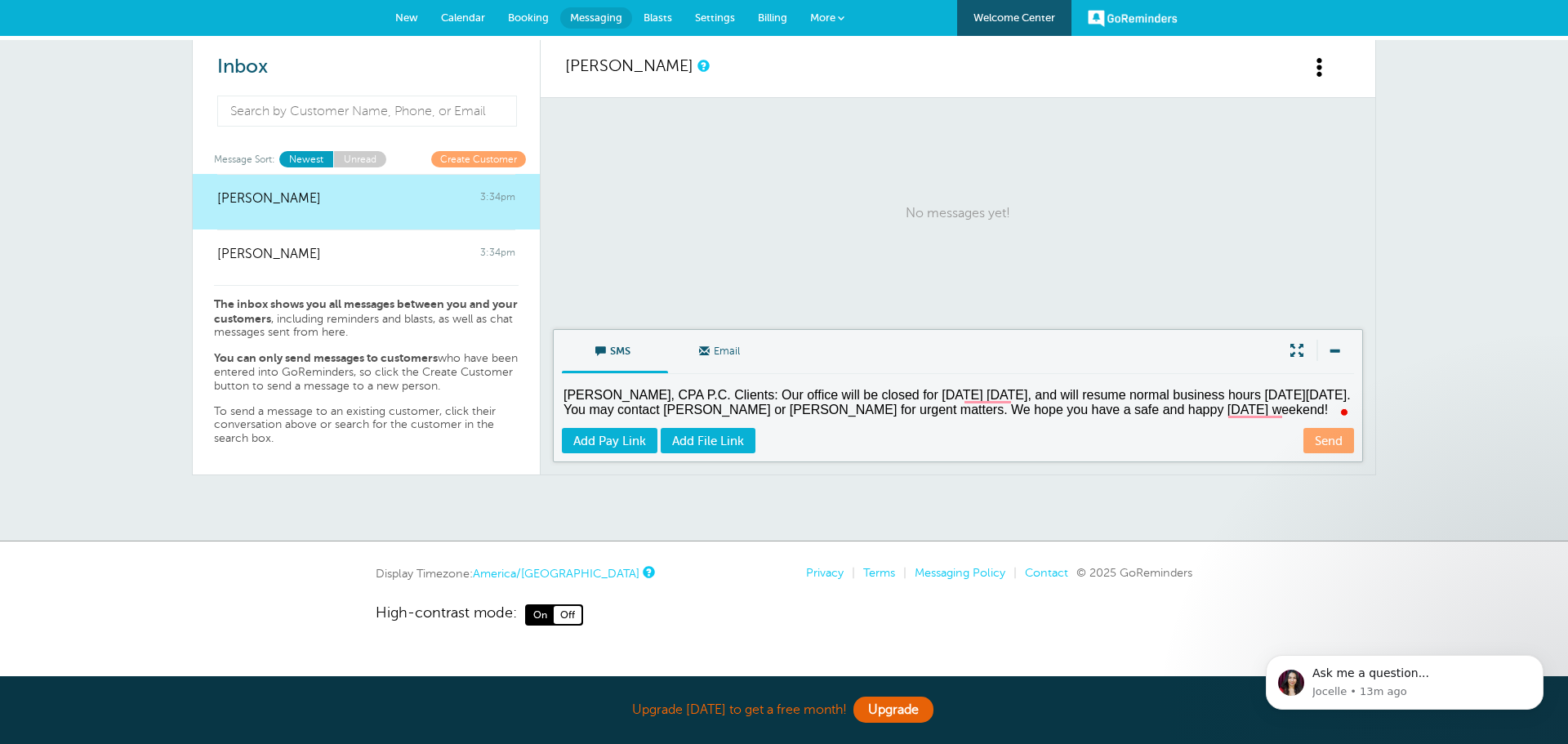
type textarea "Raul Torres, CPA P.C. Clients: Our office will be closed for Labor Day Monday S…"
click at [1324, 441] on link "Send" at bounding box center [1328, 440] width 51 height 25
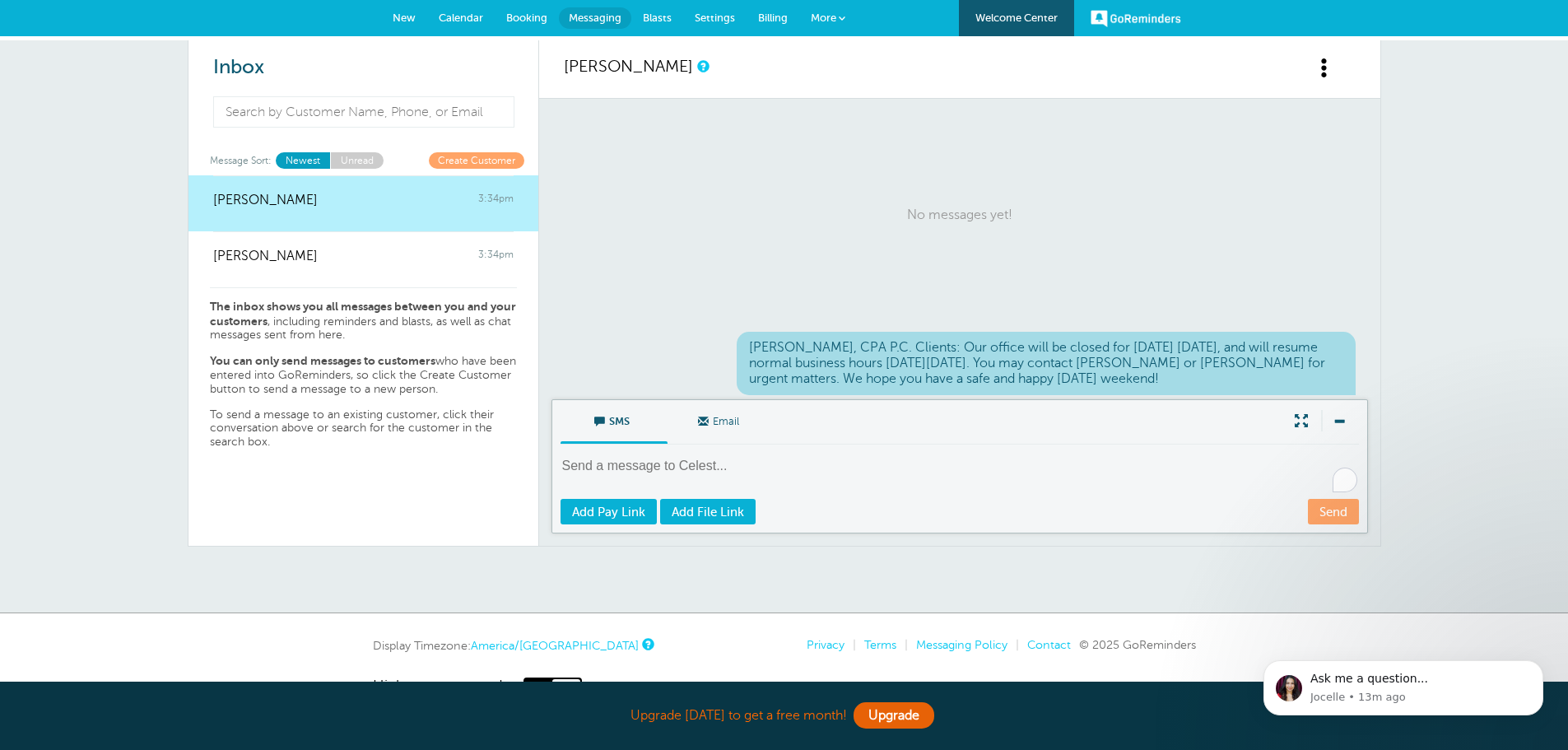
click at [626, 471] on textarea "To enrich screen reader interactions, please activate Accessibility in Grammarl…" at bounding box center [962, 477] width 802 height 40
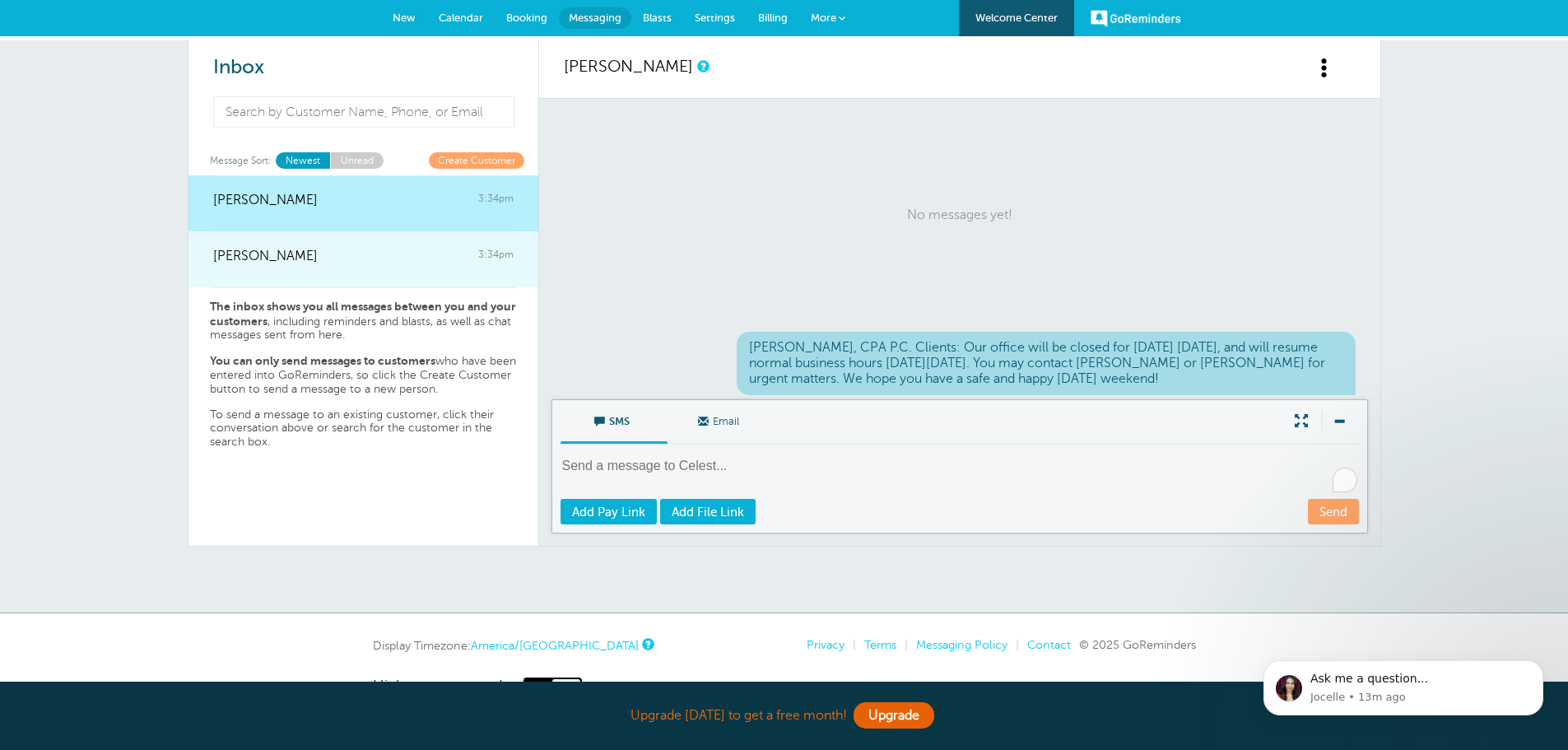
drag, startPoint x: 626, startPoint y: 471, endPoint x: 288, endPoint y: 258, distance: 399.5
click at [288, 258] on div "Raul 3:34pm" at bounding box center [363, 247] width 300 height 33
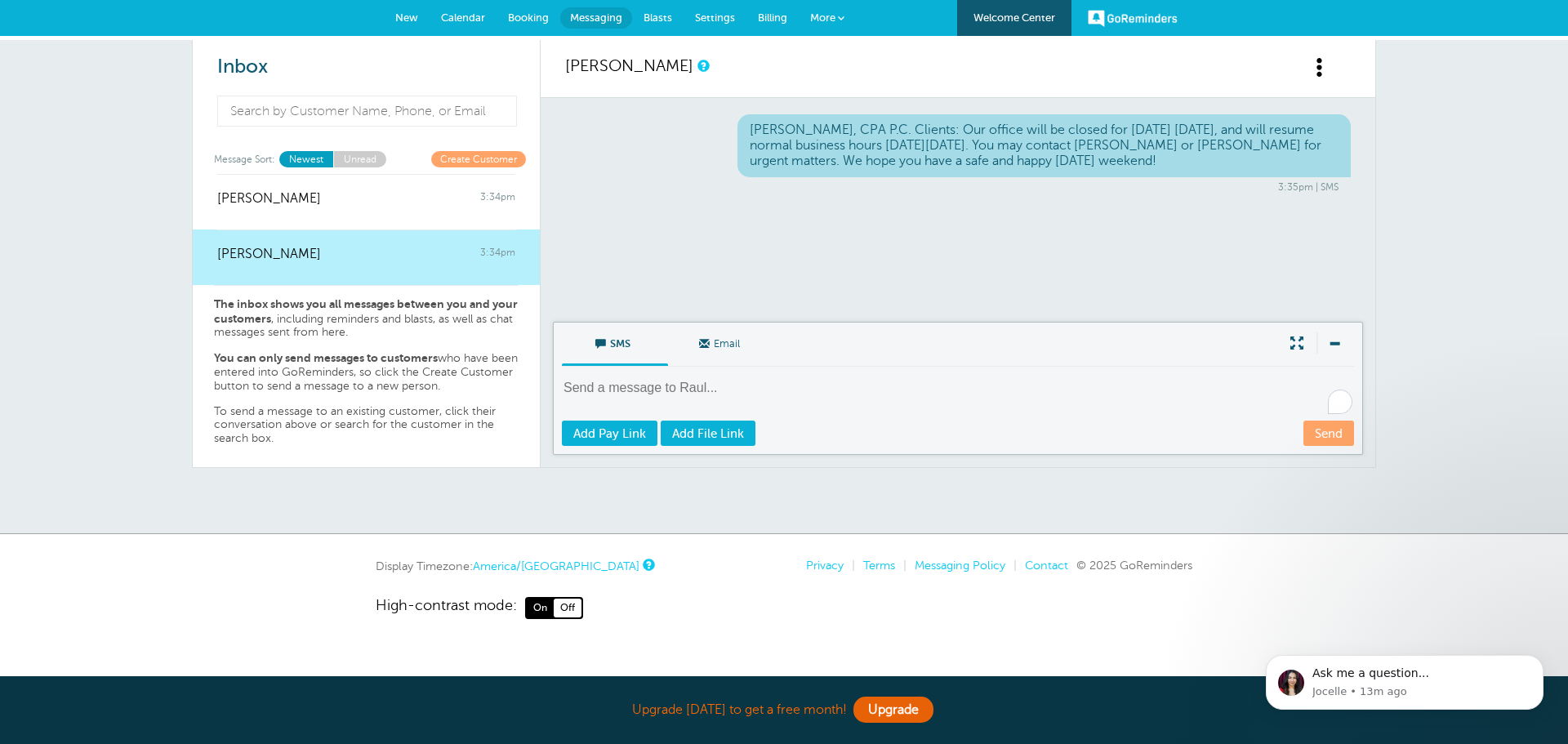
paste textarea "Raul Torres, CPA P.C. Clients: Our office will be closed for Labor Day Monday S…"
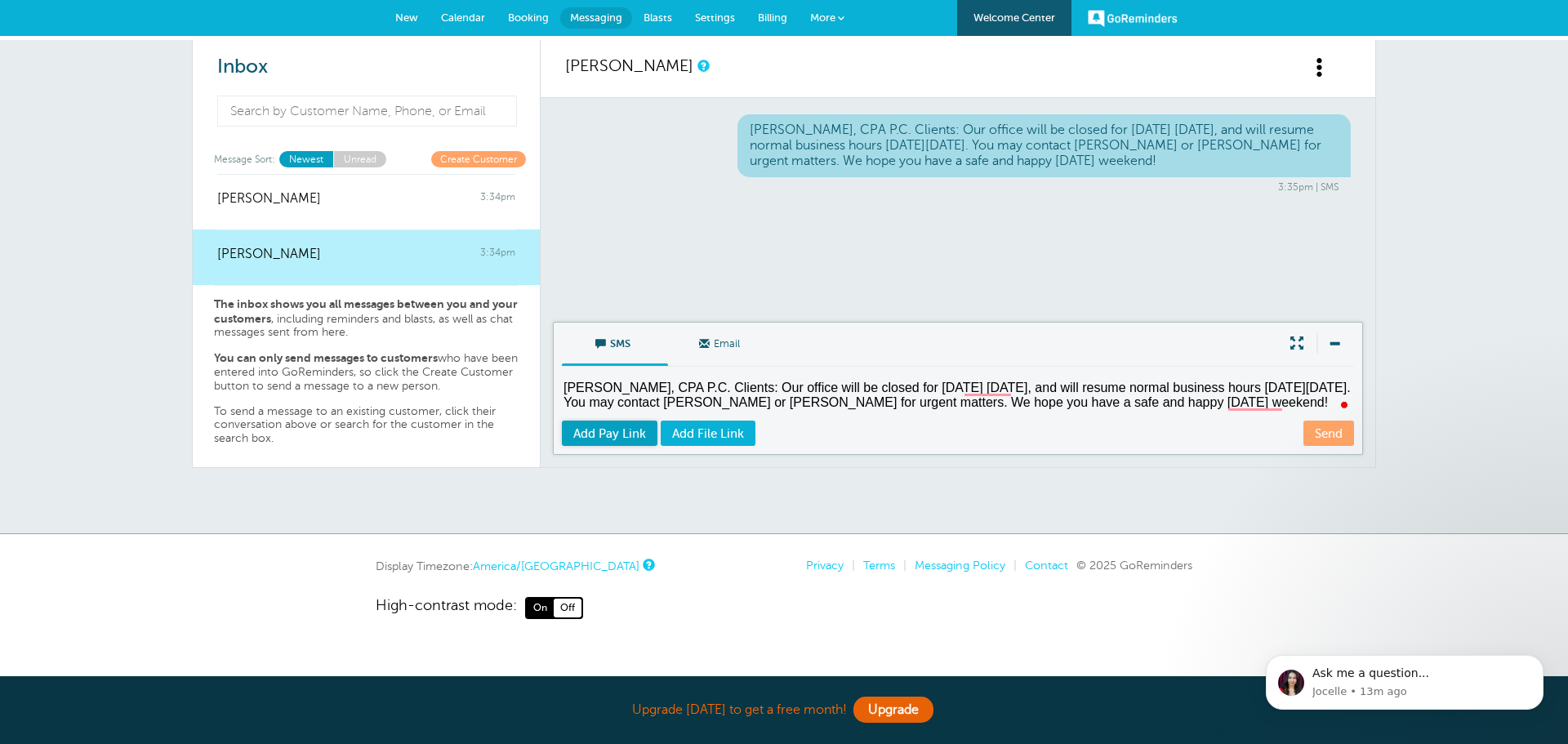
type textarea "Raul Torres, CPA P.C. Clients: Our office will be closed for Labor Day Monday S…"
click at [630, 434] on span "Add Pay Link" at bounding box center [609, 434] width 72 height 13
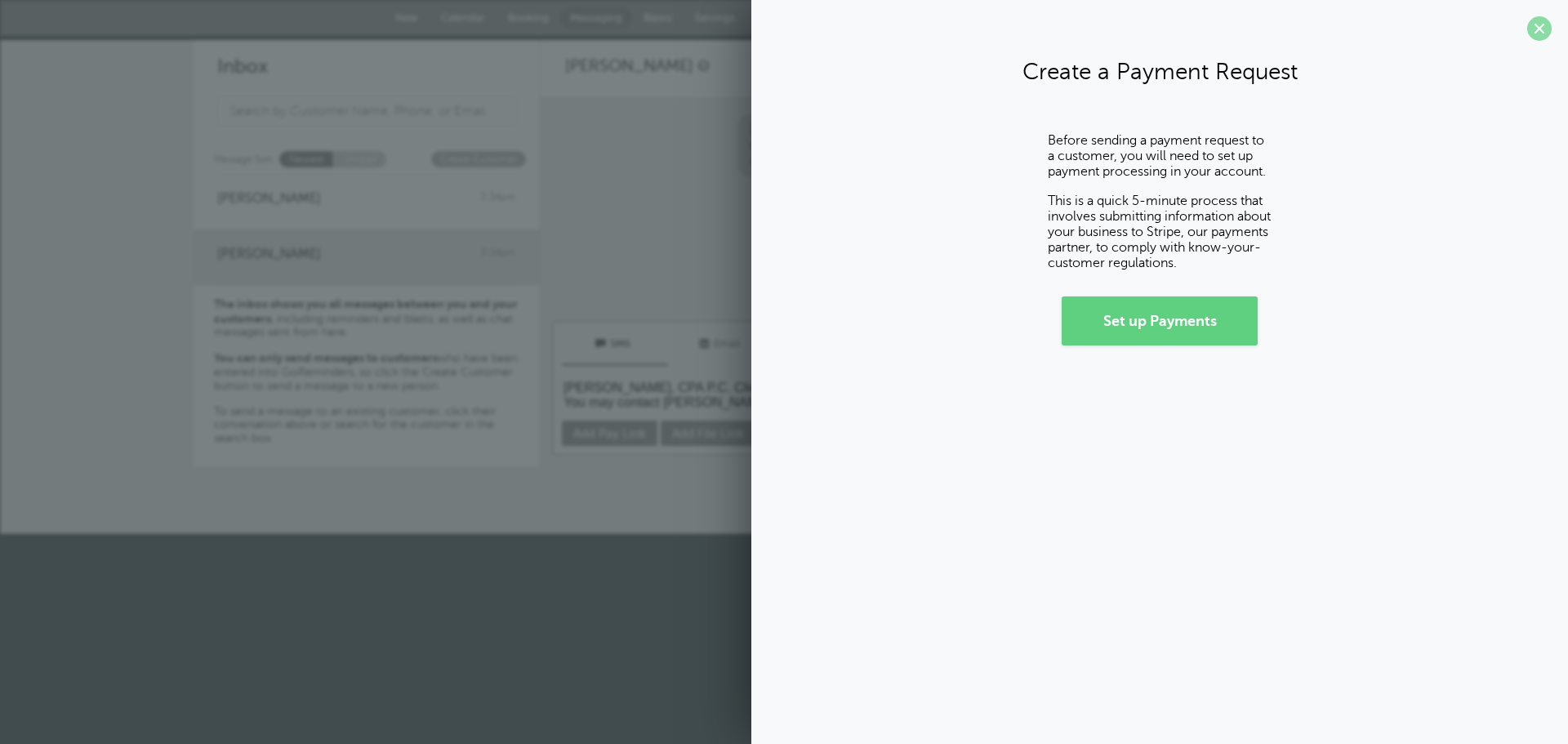
click at [1546, 31] on span at bounding box center [1539, 28] width 24 height 24
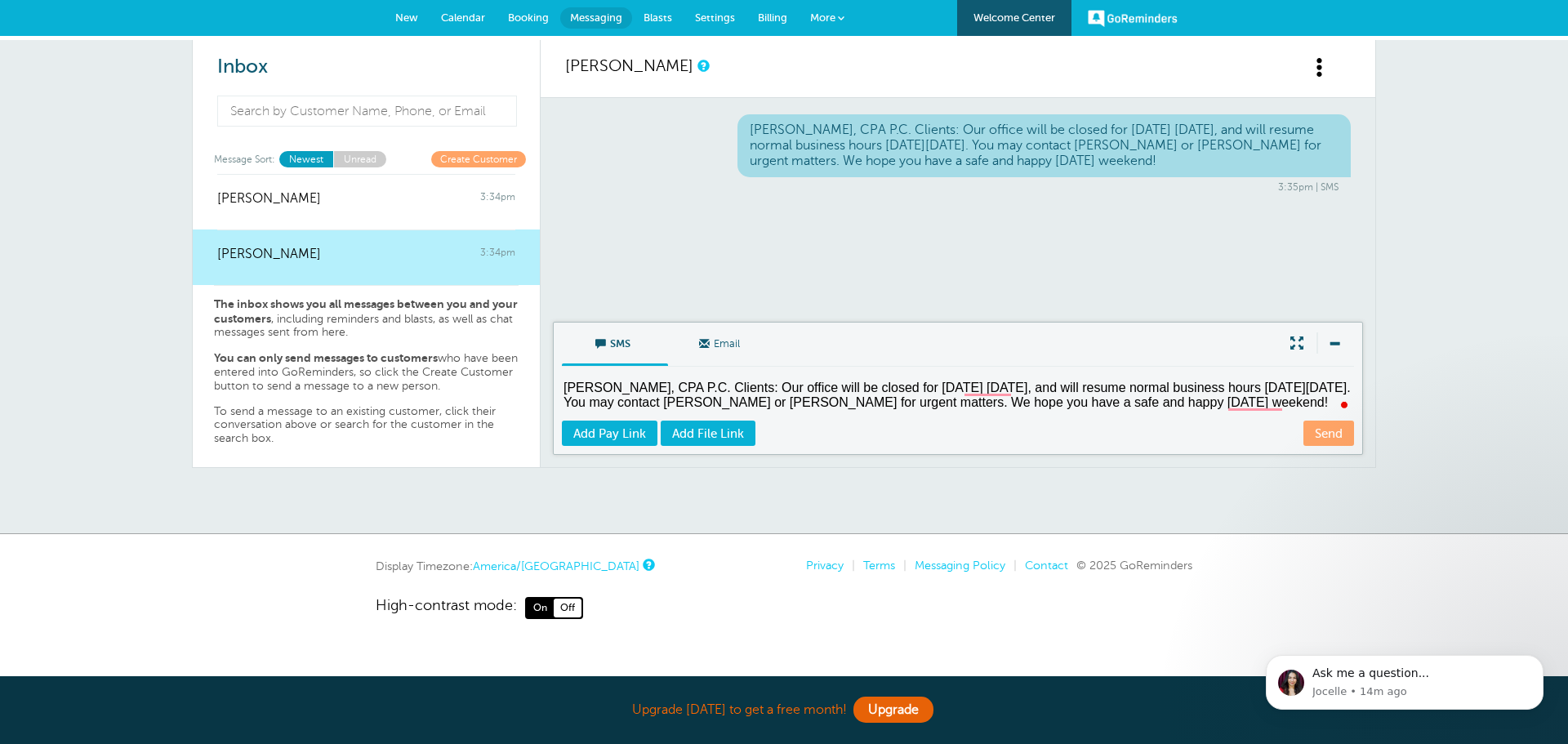
click at [728, 346] on span "Email" at bounding box center [721, 342] width 82 height 39
click at [0, 0] on input "Email" at bounding box center [0, 0] width 0 height 0
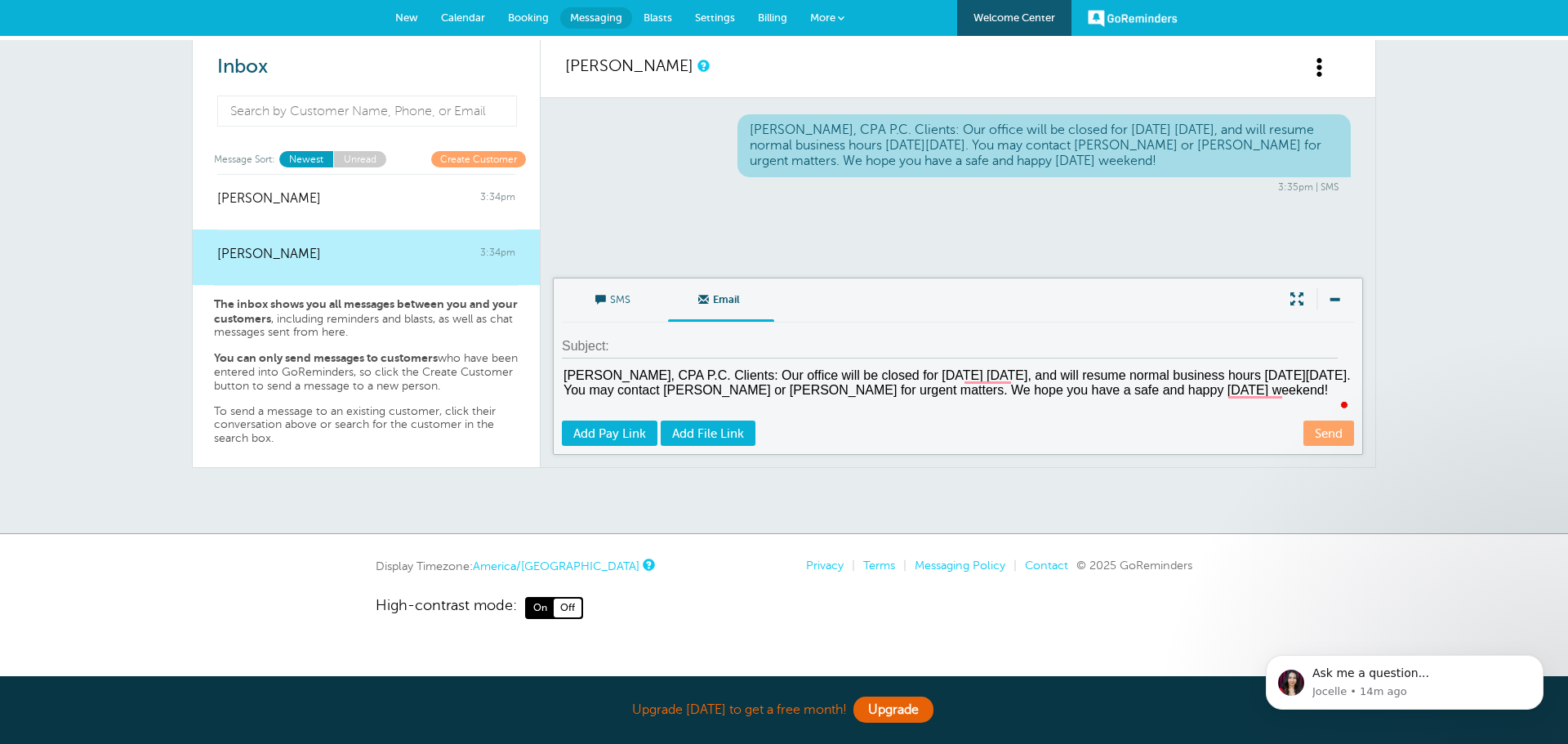
click at [1323, 438] on link "Send" at bounding box center [1328, 434] width 51 height 25
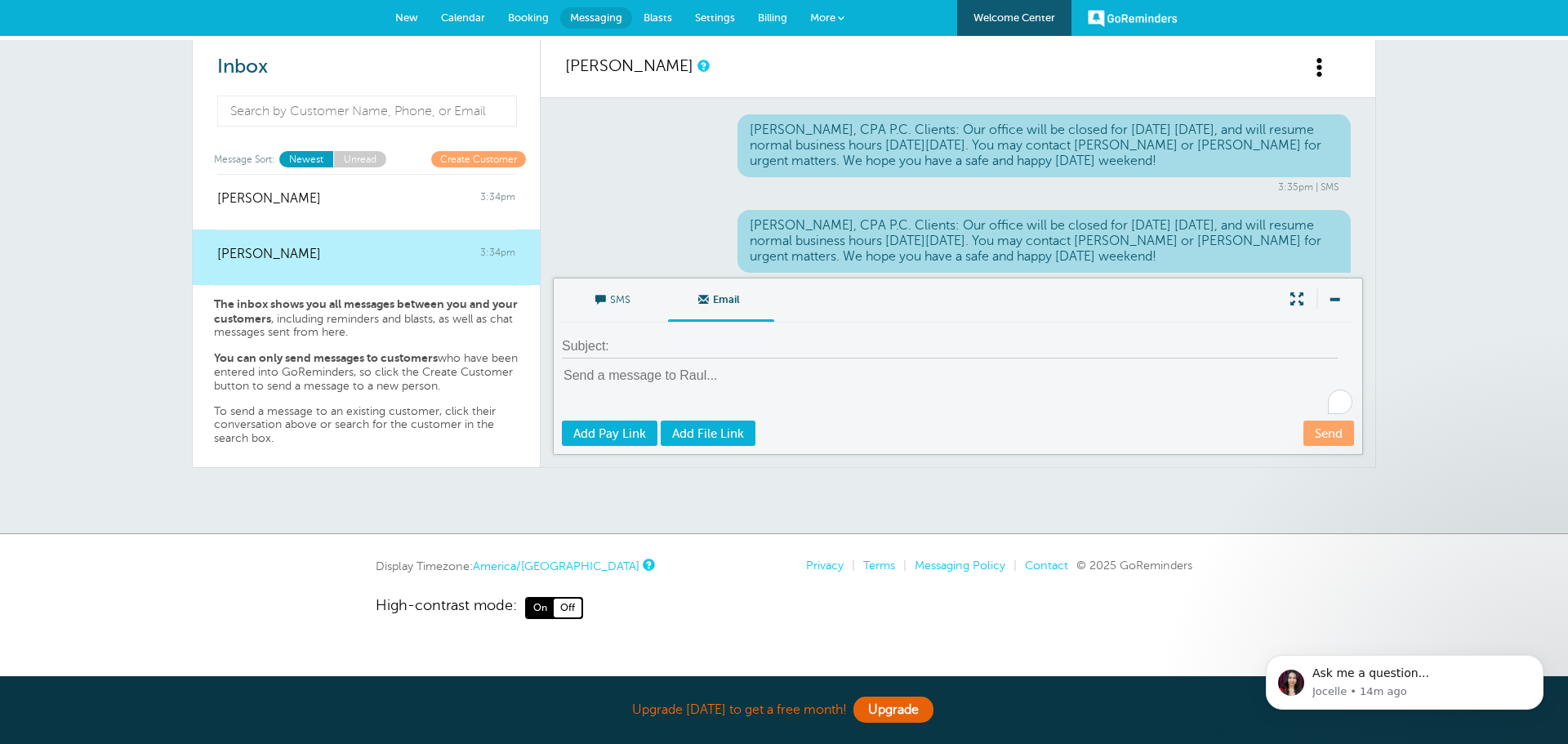
click at [662, 21] on span "Blasts" at bounding box center [658, 17] width 28 height 12
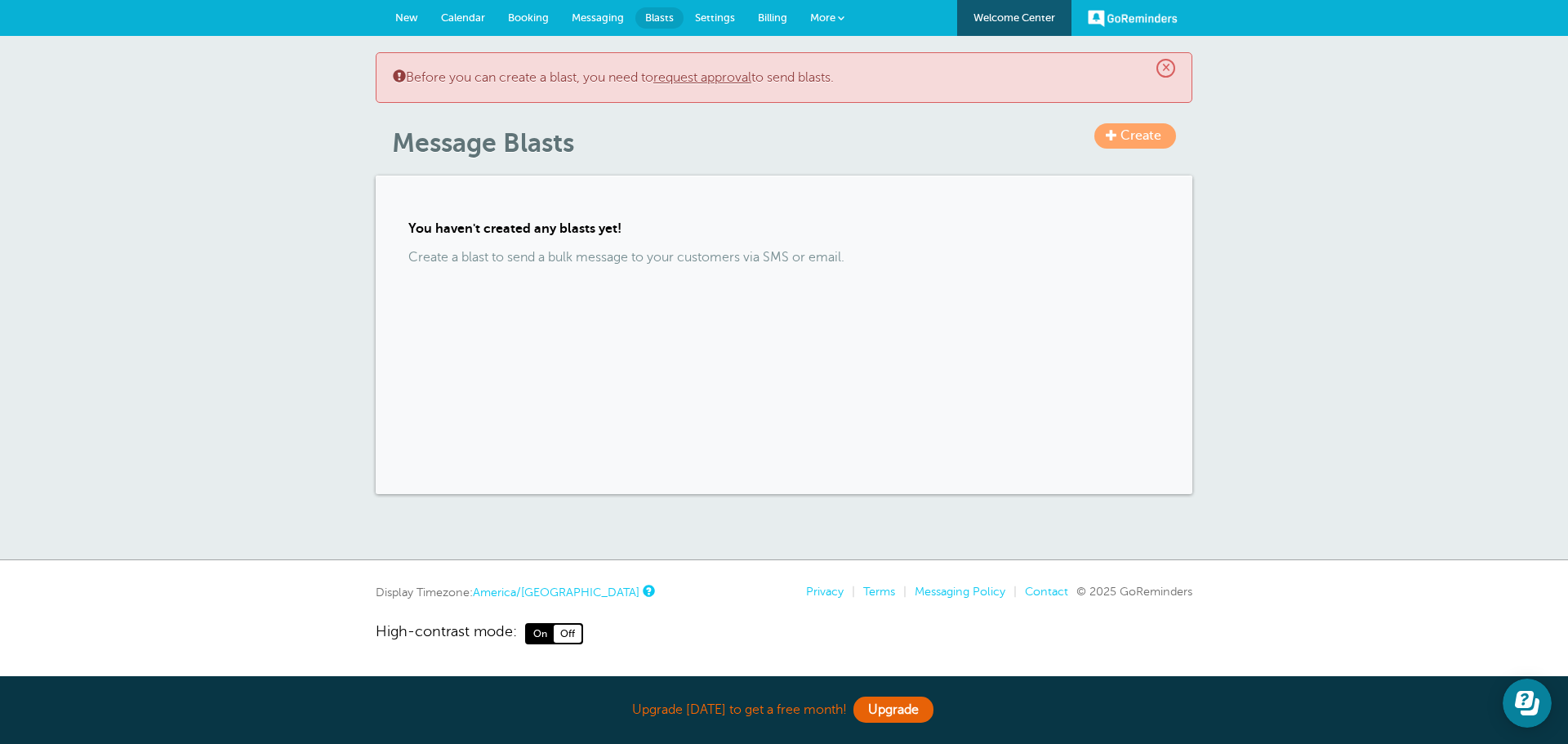
click at [1117, 141] on span at bounding box center [1111, 135] width 12 height 12
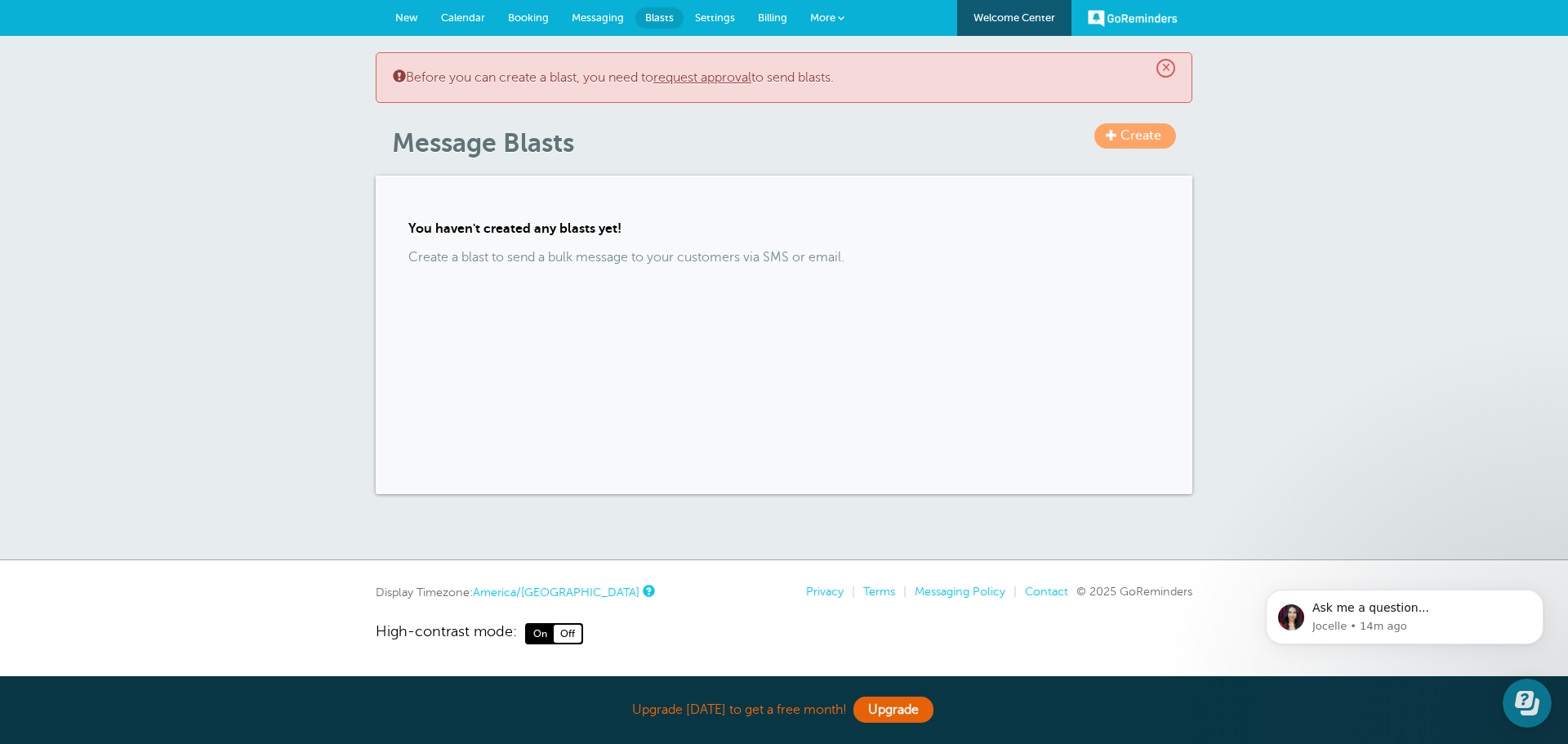
click at [1113, 129] on span at bounding box center [1111, 135] width 12 height 12
click at [698, 77] on link "request approval" at bounding box center [702, 77] width 98 height 15
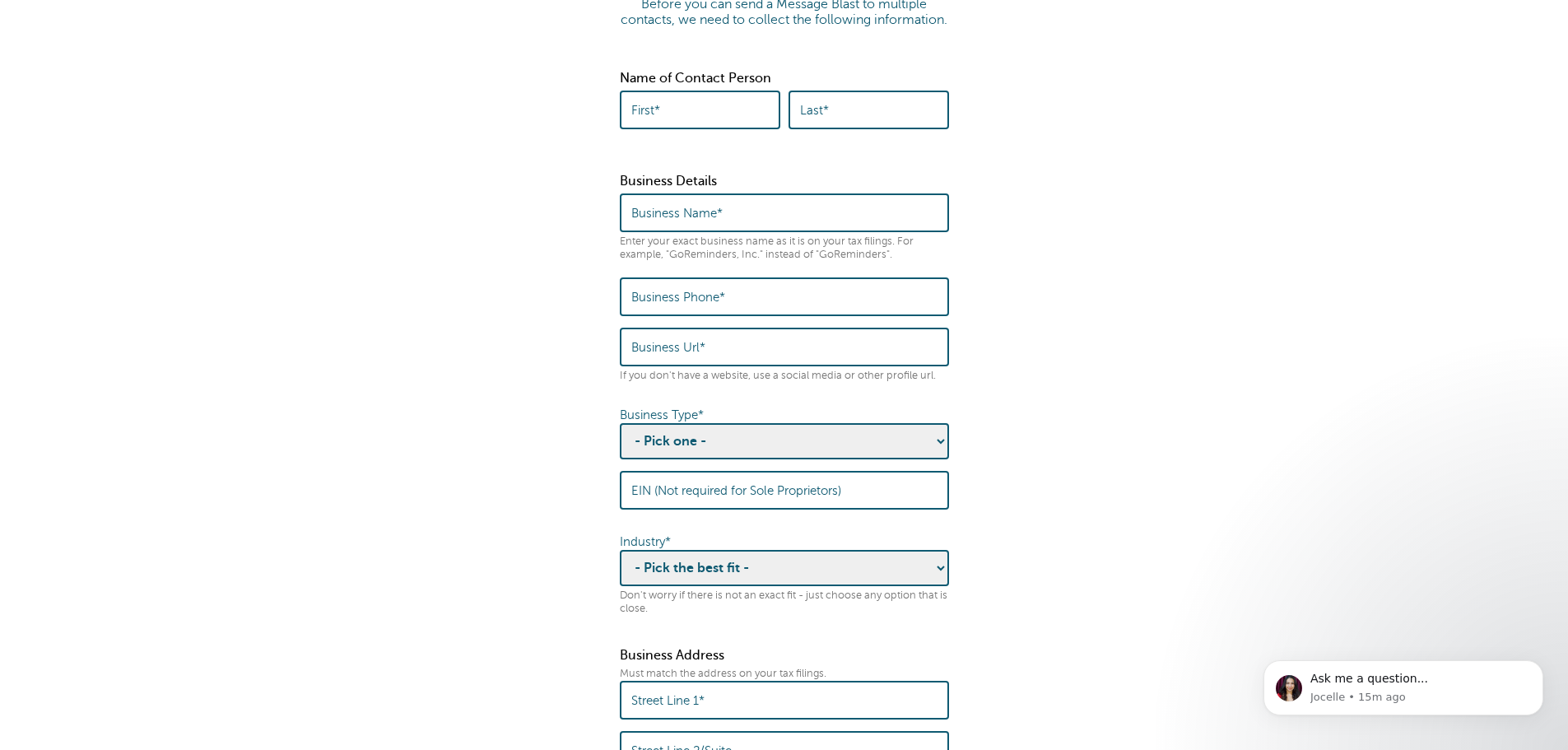
scroll to position [164, 0]
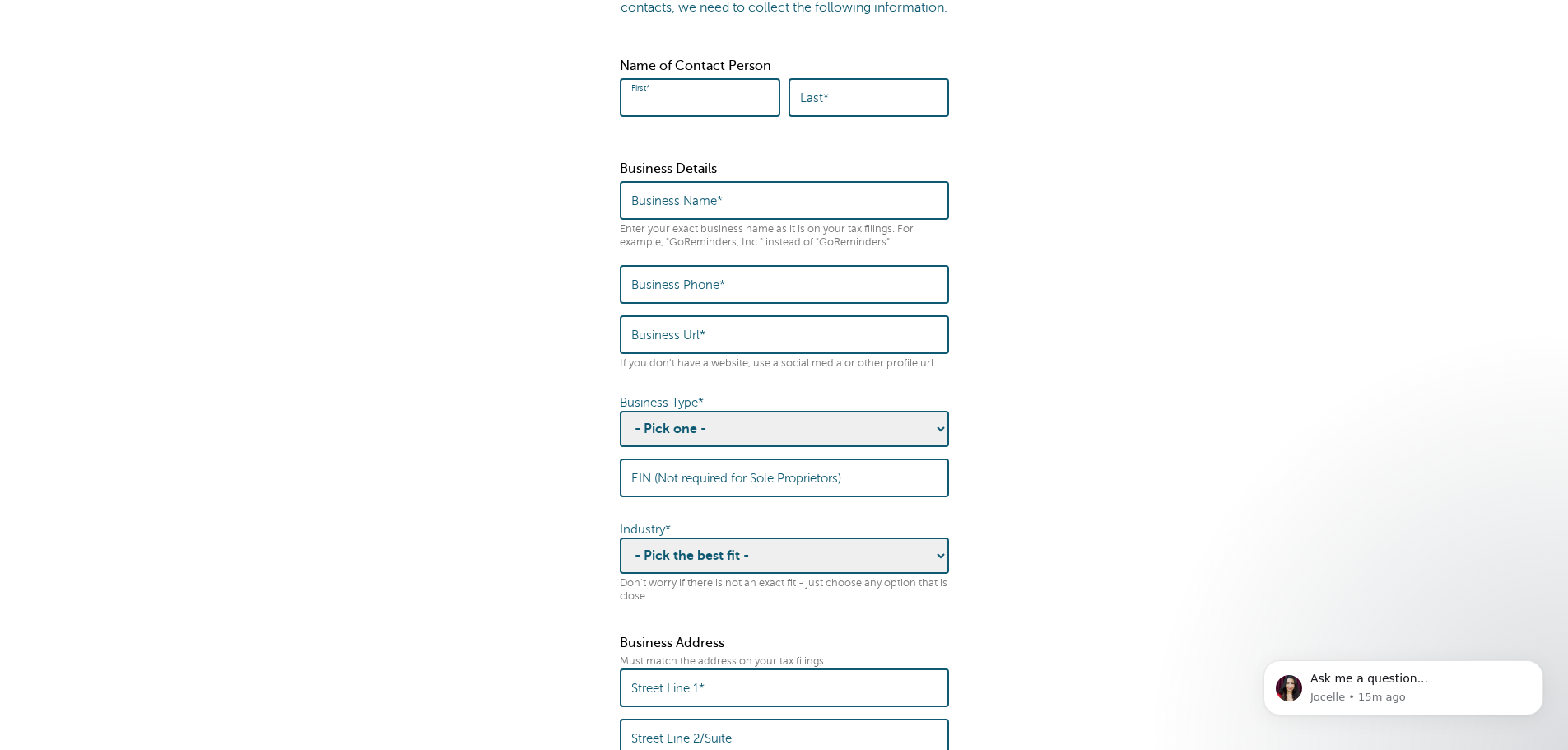
click at [708, 110] on input "First*" at bounding box center [700, 97] width 138 height 35
type input "[PERSON_NAME]"
type input "[PERSON_NAME], CPA P.C."
type input "3"
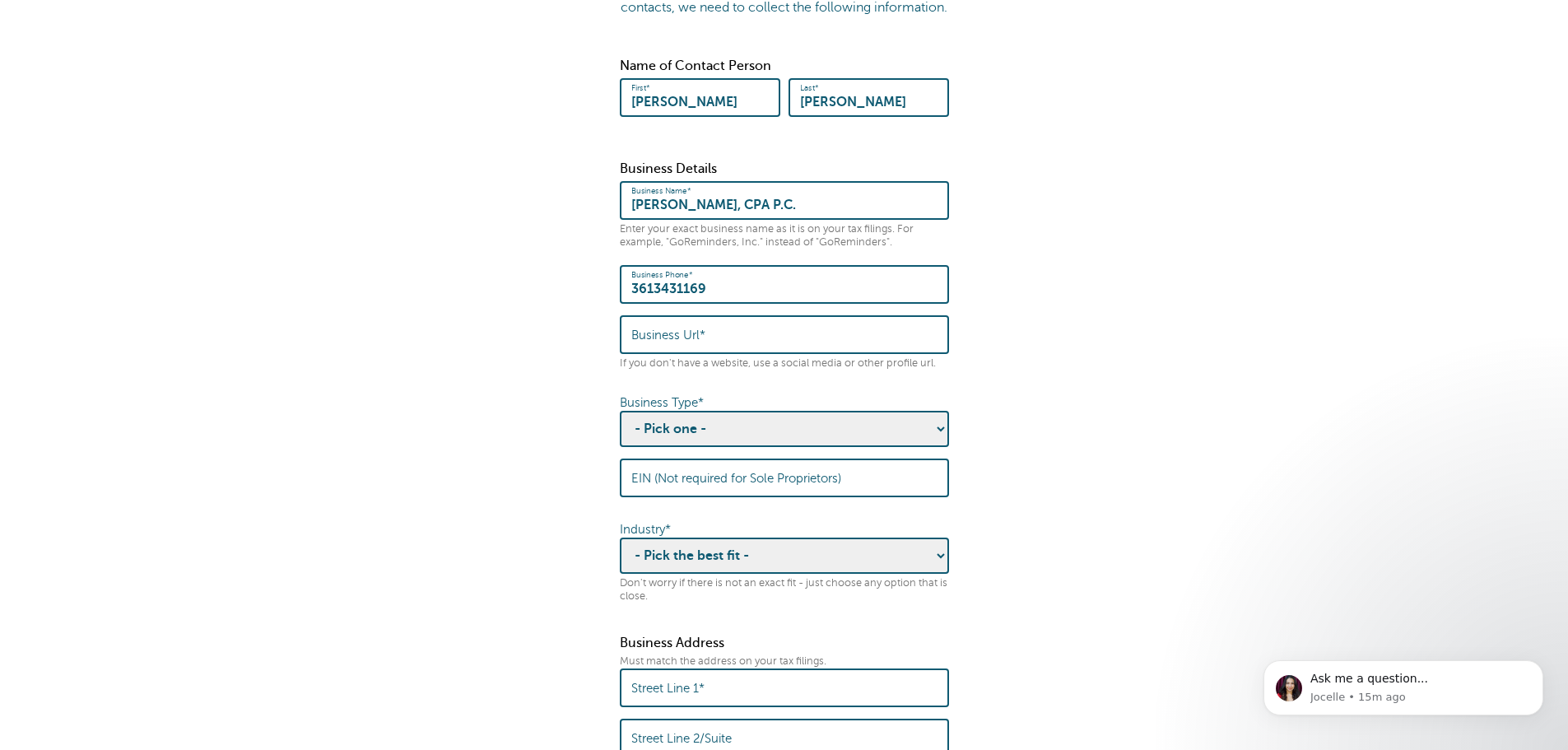
type input "3613431169"
type input "[DOMAIN_NAME]"
click at [823, 443] on select "- Pick one - Sole Proprietorship Partnership Limited Liability Corporation Co-o…" at bounding box center [784, 429] width 330 height 36
click at [620, 427] on select "- Pick one - Sole Proprietorship Partnership Limited Liability Corporation Co-o…" at bounding box center [784, 429] width 330 height 36
click at [729, 486] on label "EIN (Not required for Sole Proprietors)" at bounding box center [736, 479] width 210 height 15
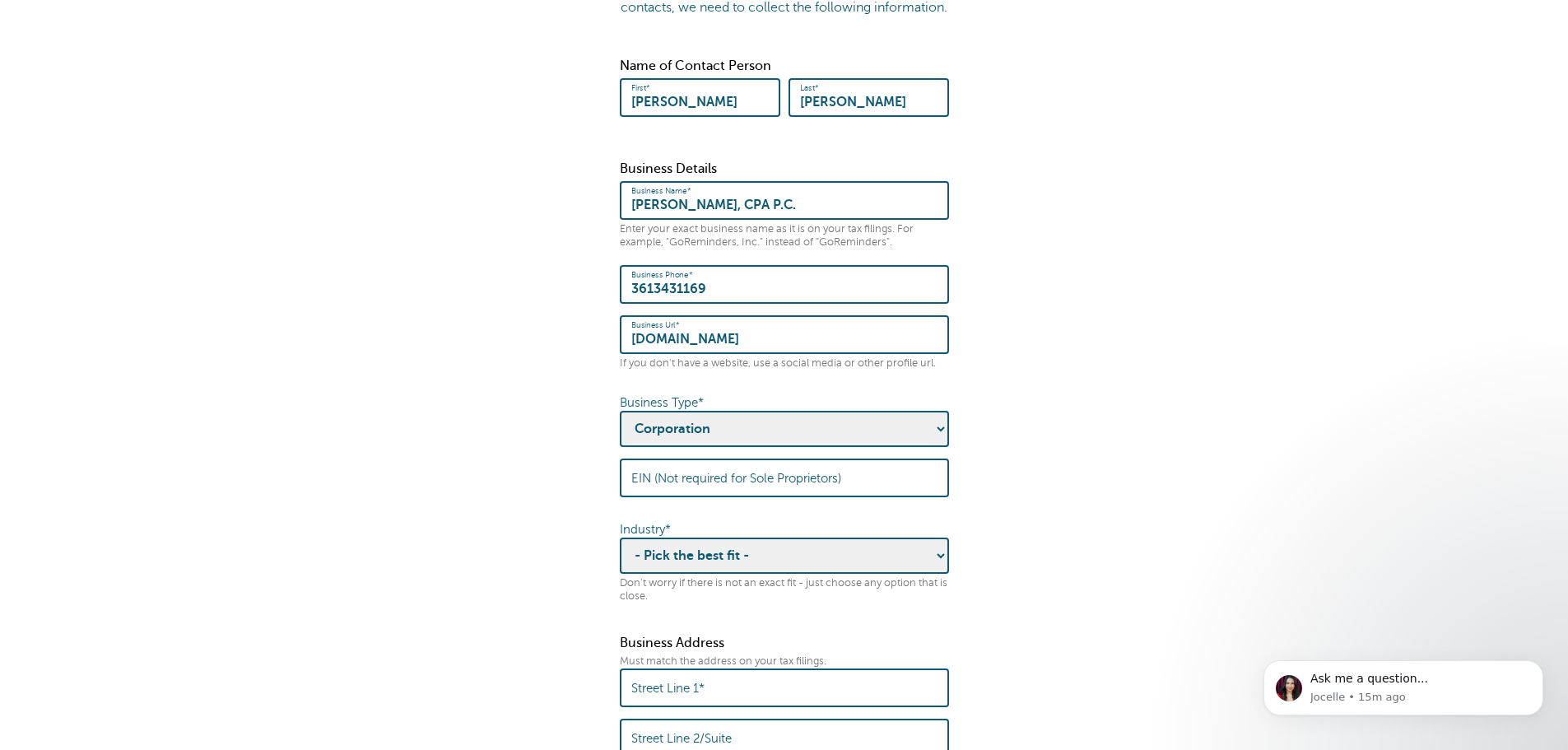
click at [729, 496] on input "EIN (Not required for Sole Proprietors)" at bounding box center [784, 478] width 306 height 35
click at [755, 447] on select "- Pick one - Sole Proprietorship Partnership Limited Liability Corporation Co-o…" at bounding box center [784, 429] width 330 height 36
select select "Sole Proprietorship"
click at [620, 427] on select "- Pick one - Sole Proprietorship Partnership Limited Liability Corporation Co-o…" at bounding box center [784, 429] width 330 height 36
click at [841, 567] on select "- Pick the best fit - Agriculture Automotive Banking Consumer Education Electro…" at bounding box center [784, 555] width 330 height 36
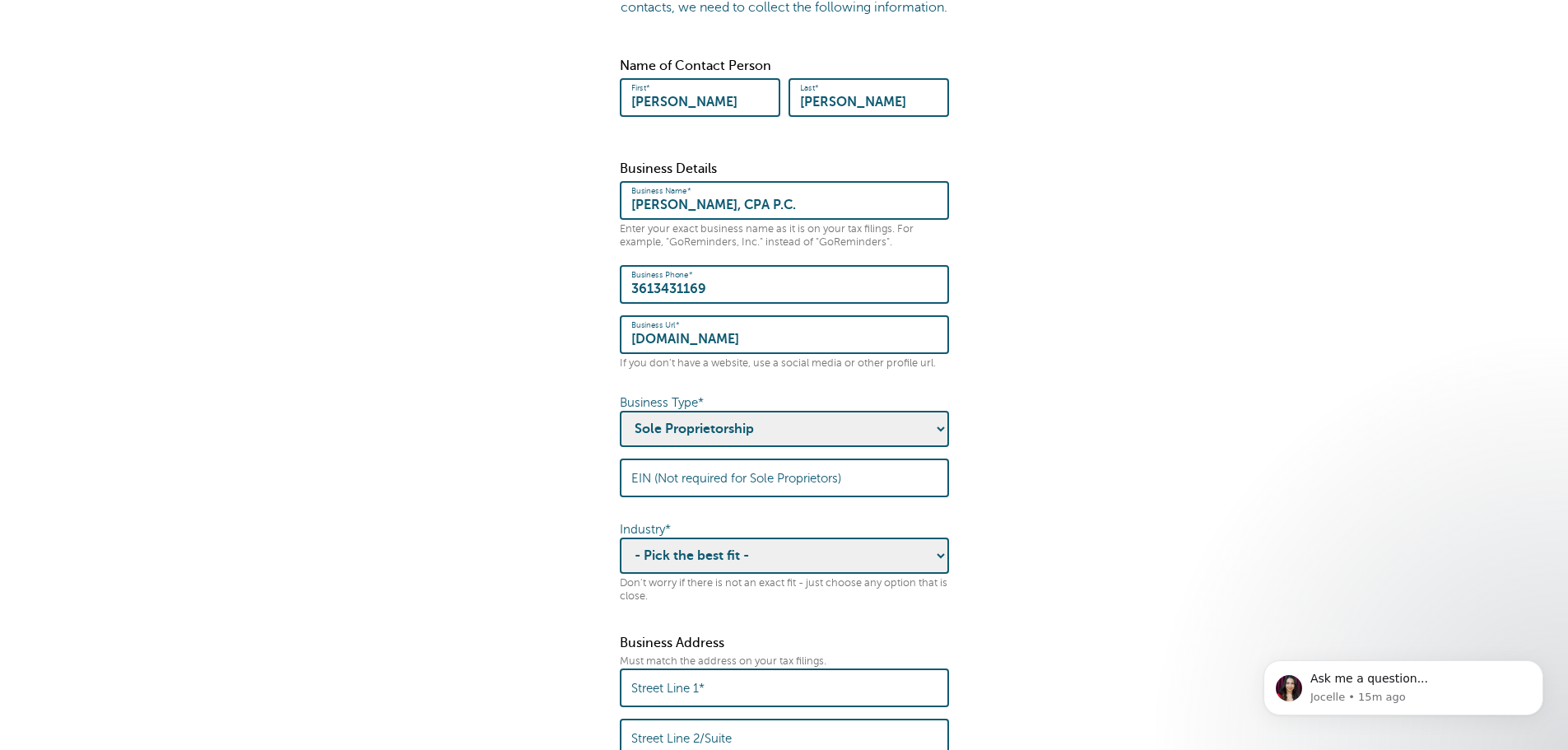
select select "FINANCIAL"
click at [620, 554] on select "- Pick the best fit - Agriculture Automotive Banking Consumer Education Electro…" at bounding box center [784, 555] width 330 height 36
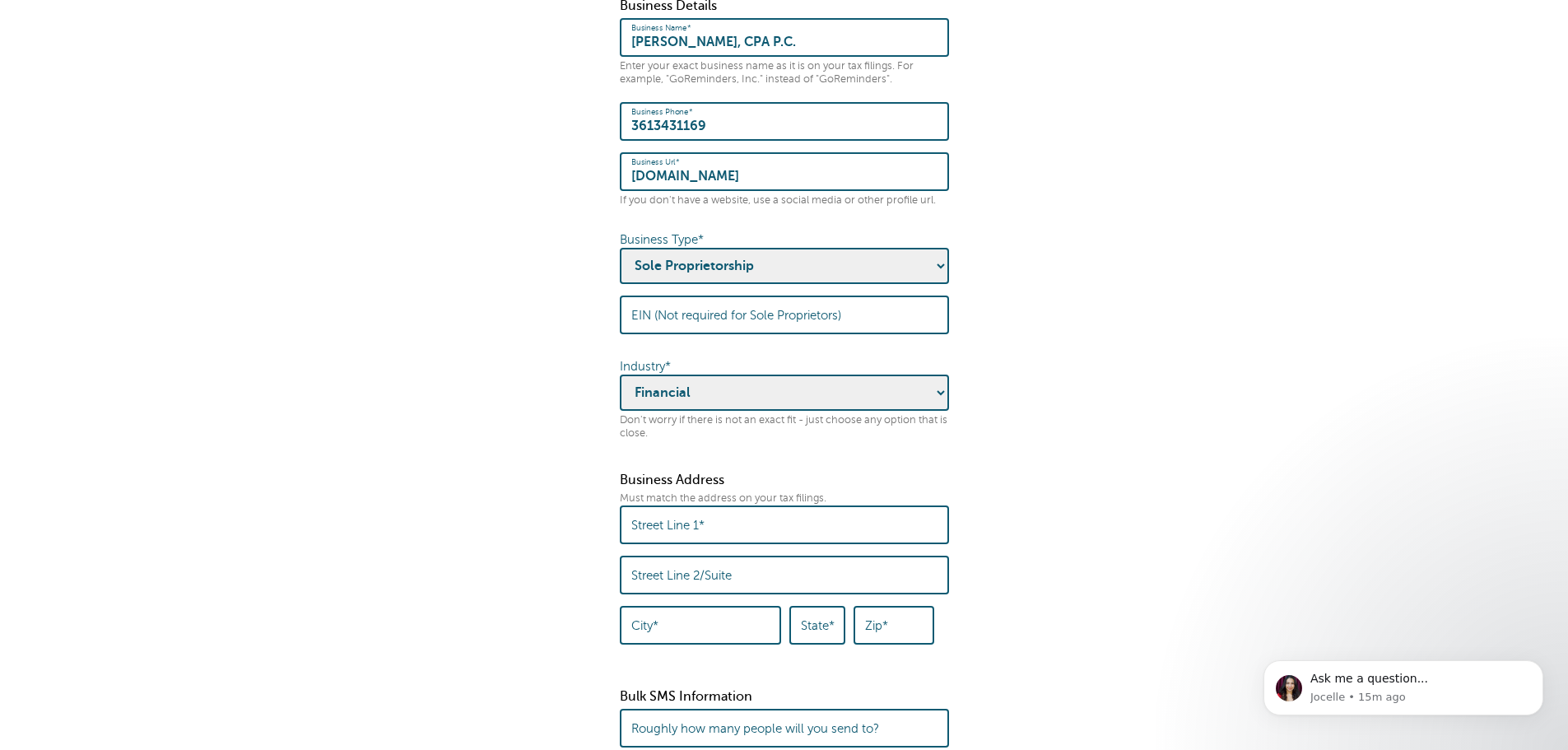
scroll to position [330, 0]
click at [670, 541] on input "Street Line 1*" at bounding box center [784, 523] width 306 height 35
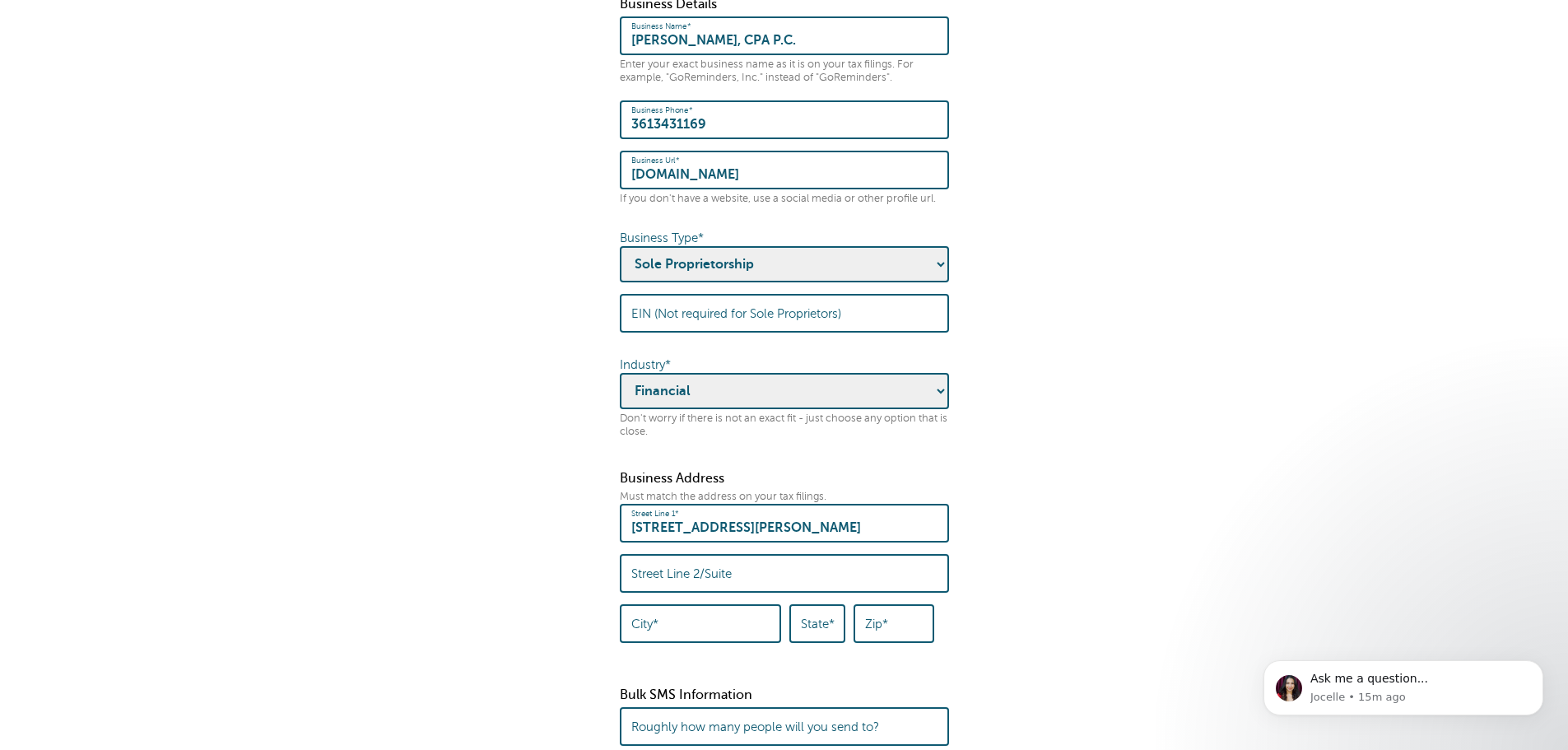
type input "[STREET_ADDRESS][PERSON_NAME]"
type input "[DATE]"
type input "Tx"
type input "78415"
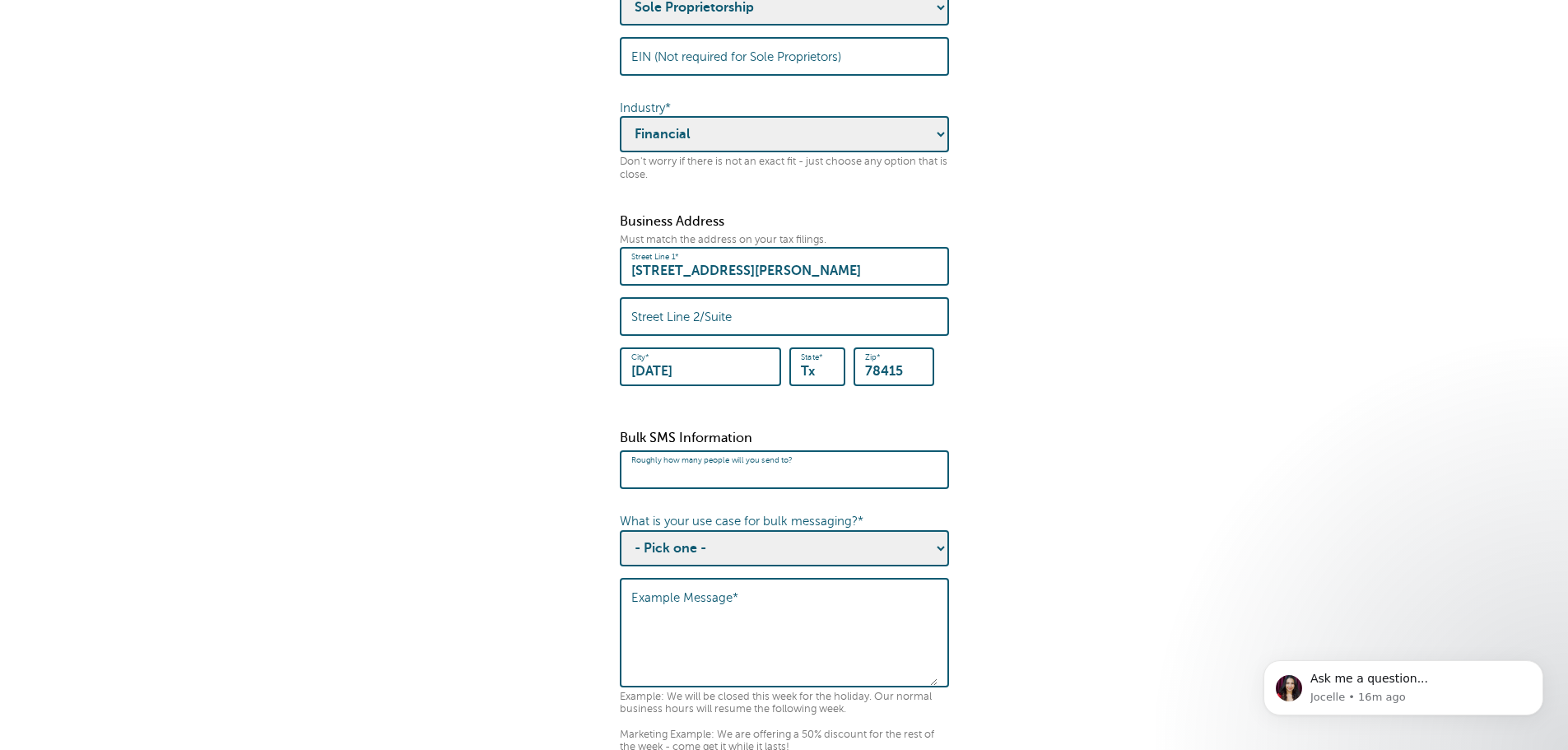
scroll to position [587, 0]
type input "500"
click at [810, 558] on select "- Pick one - Sending notifications of business updates Sending marketing offers…" at bounding box center [784, 547] width 330 height 36
select select "Business Updates"
click at [620, 544] on select "- Pick one - Sending notifications of business updates Sending marketing offers…" at bounding box center [784, 547] width 330 height 36
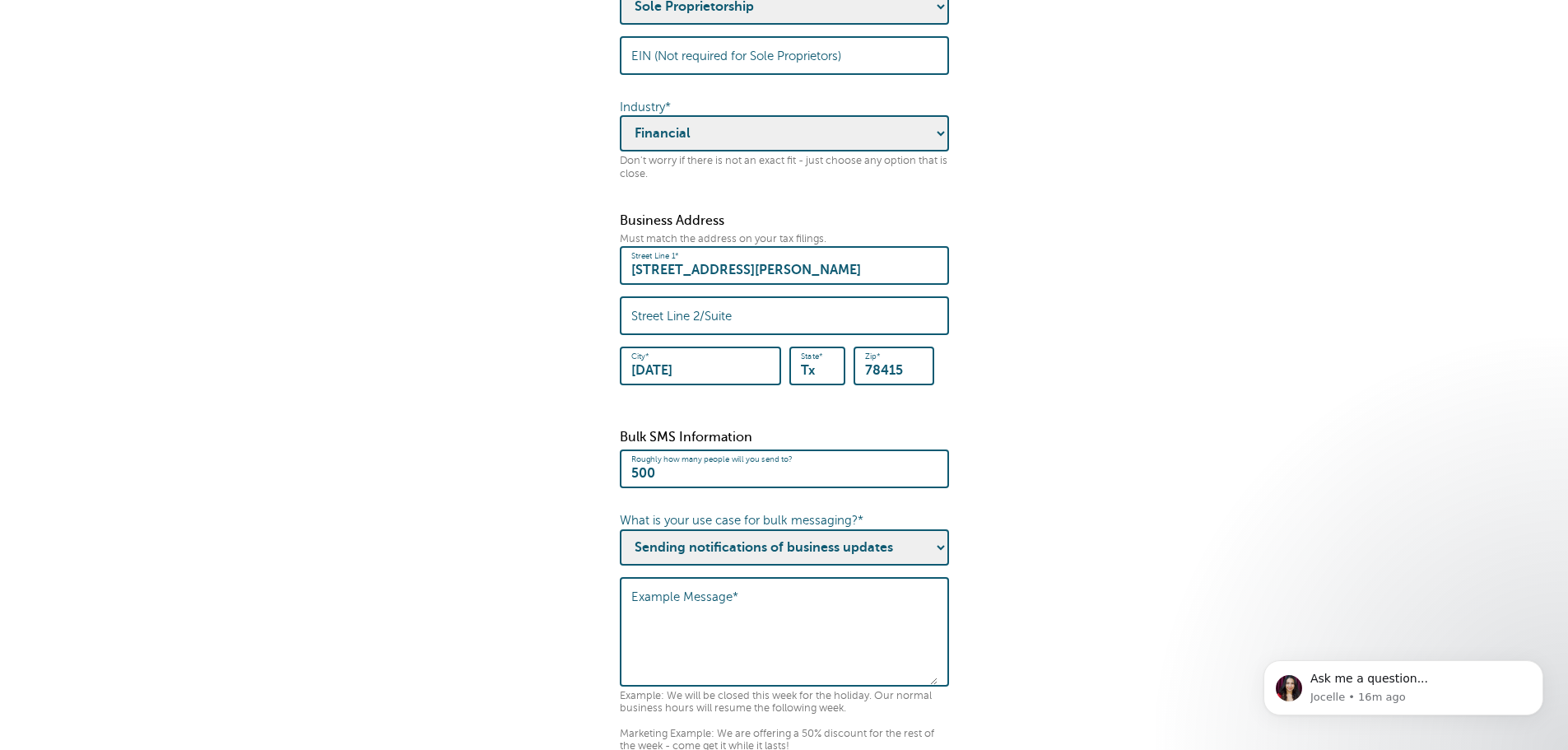
click at [807, 612] on textarea "Example Message*" at bounding box center [784, 634] width 306 height 102
type textarea "Holiday closure"
click at [1191, 546] on fieldset "Before you can send a Message Blast to multiple contacts, we need to collect th…" at bounding box center [784, 393] width 1535 height 1690
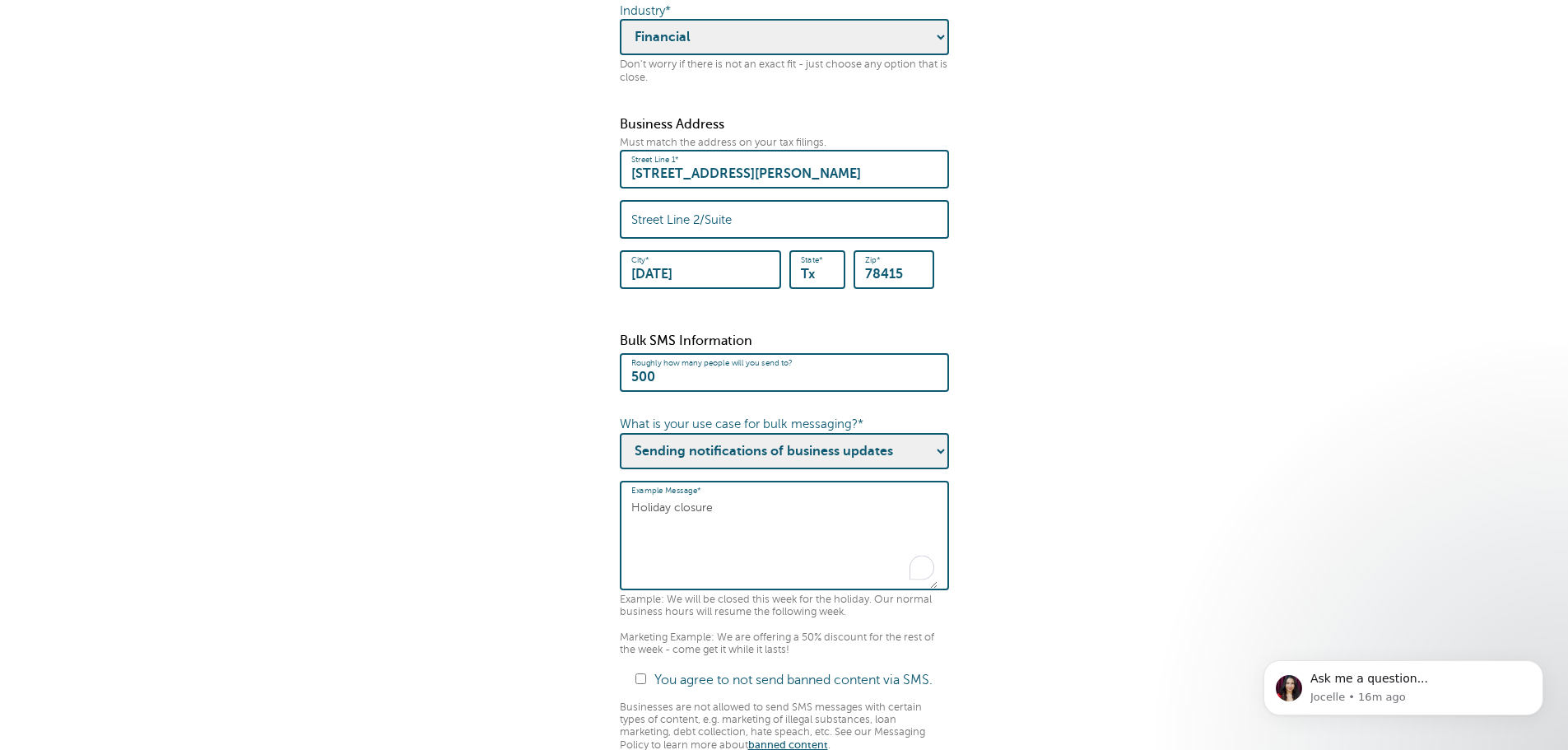
scroll to position [834, 0]
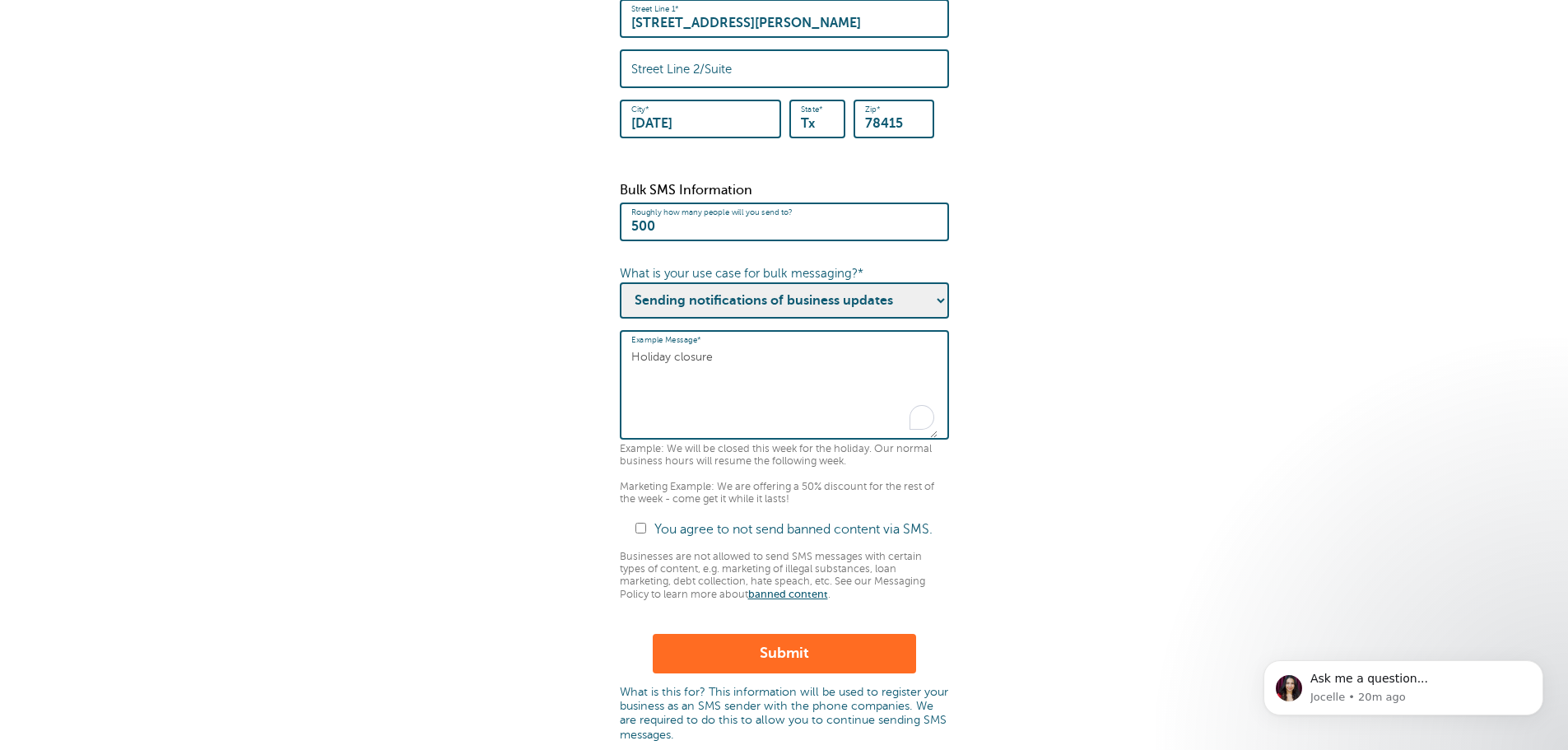
click at [644, 538] on div "You agree to not send banned content via SMS." at bounding box center [784, 529] width 330 height 16
click at [800, 661] on button "Submit" at bounding box center [785, 654] width 263 height 39
click at [642, 534] on input "You agree to not send banned content via SMS." at bounding box center [641, 528] width 11 height 11
checkbox input "true"
click at [773, 661] on button "Submit" at bounding box center [785, 654] width 263 height 39
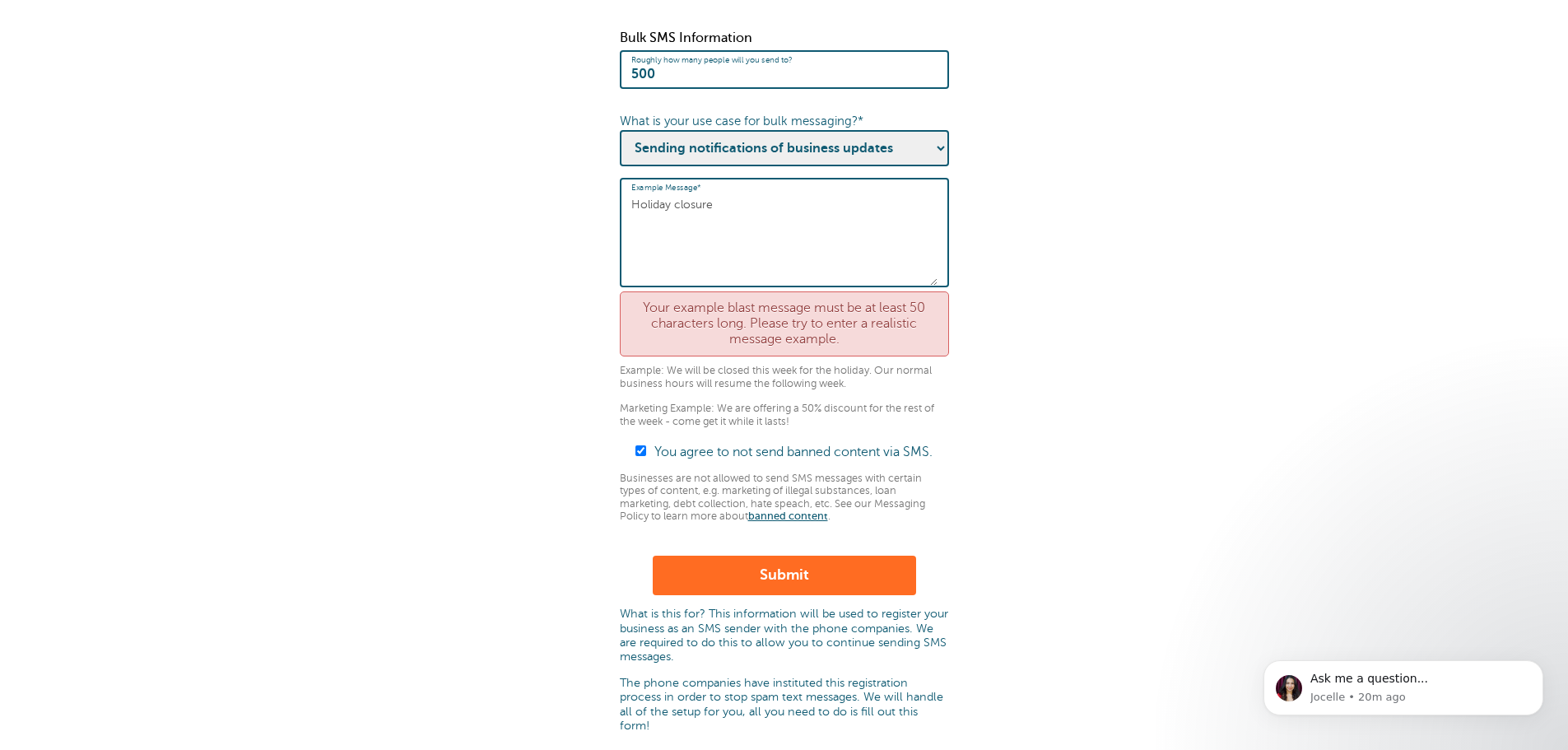
scroll to position [965, 0]
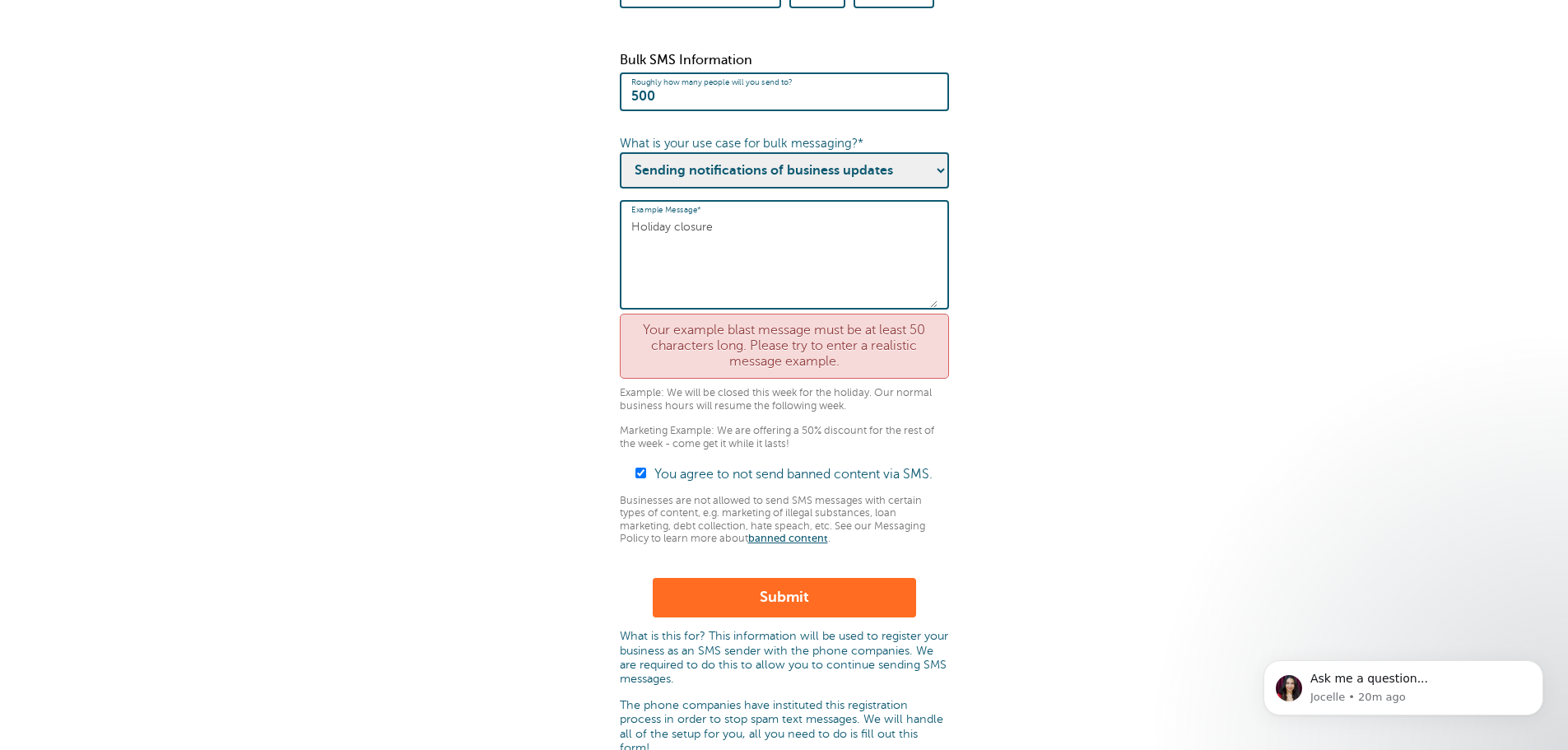
click at [717, 241] on textarea "Holiday closure" at bounding box center [784, 257] width 306 height 102
click at [632, 247] on textarea "Holiday closure" at bounding box center [784, 257] width 306 height 102
type textarea "Announce of the Holiday closure for [DATE] and other holiday closure days in th…"
click at [808, 615] on button "Submit" at bounding box center [785, 597] width 263 height 39
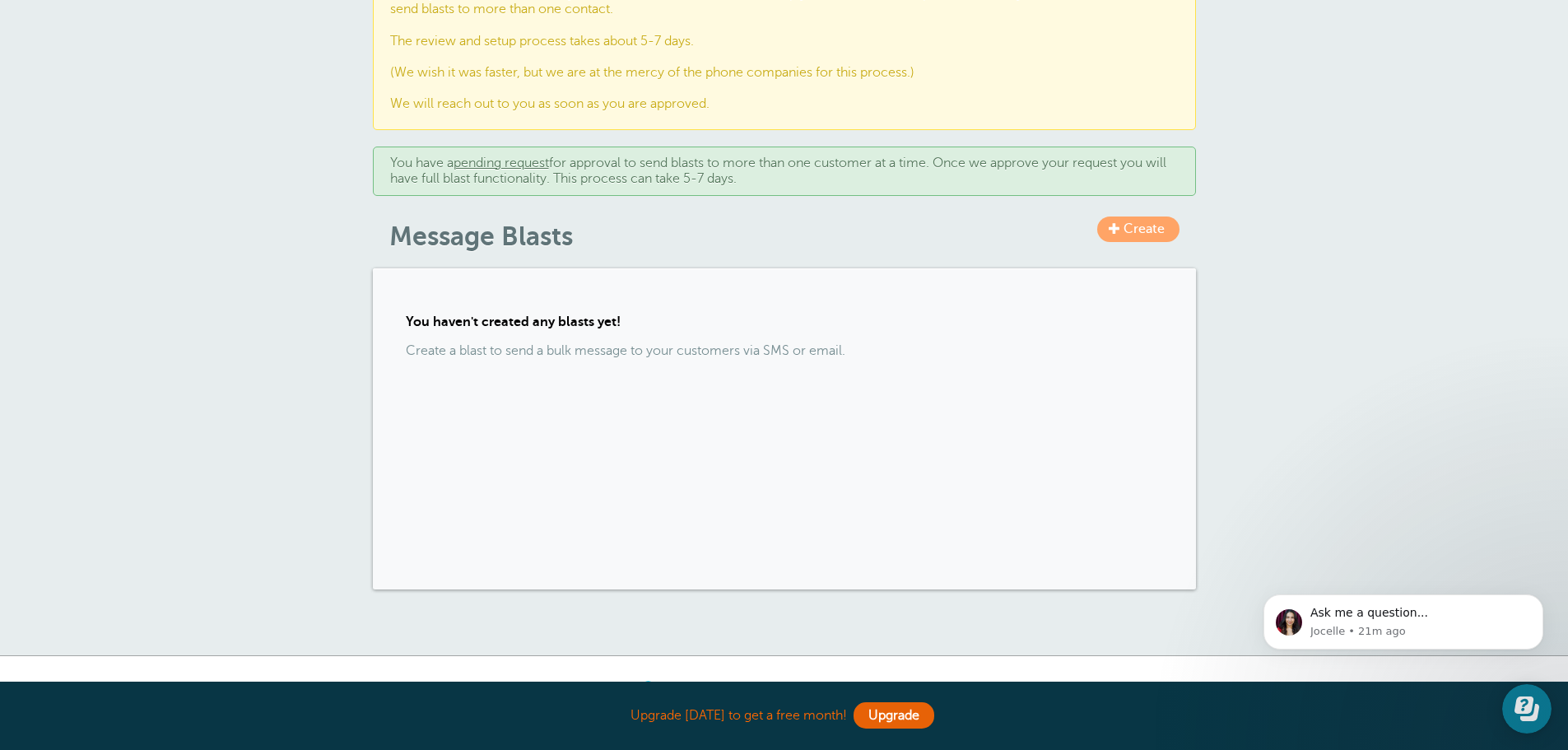
scroll to position [174, 0]
